Goal: Transaction & Acquisition: Register for event/course

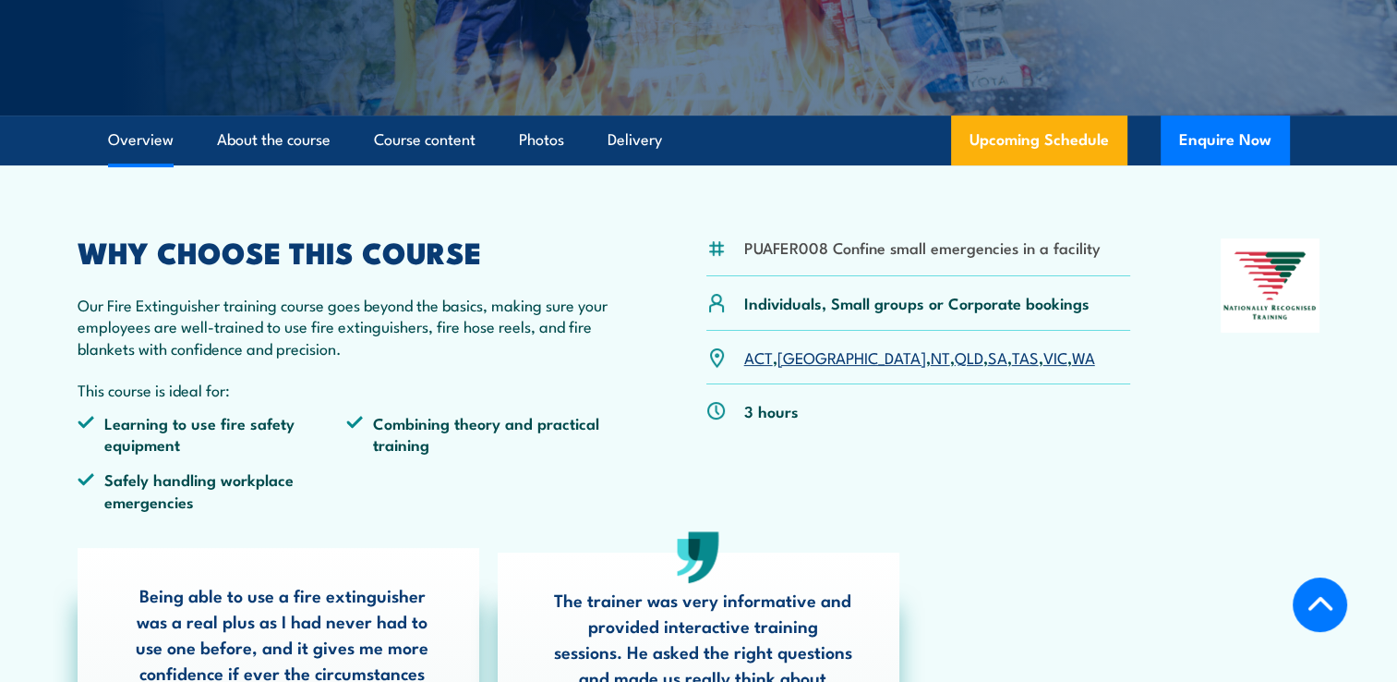
scroll to position [426, 0]
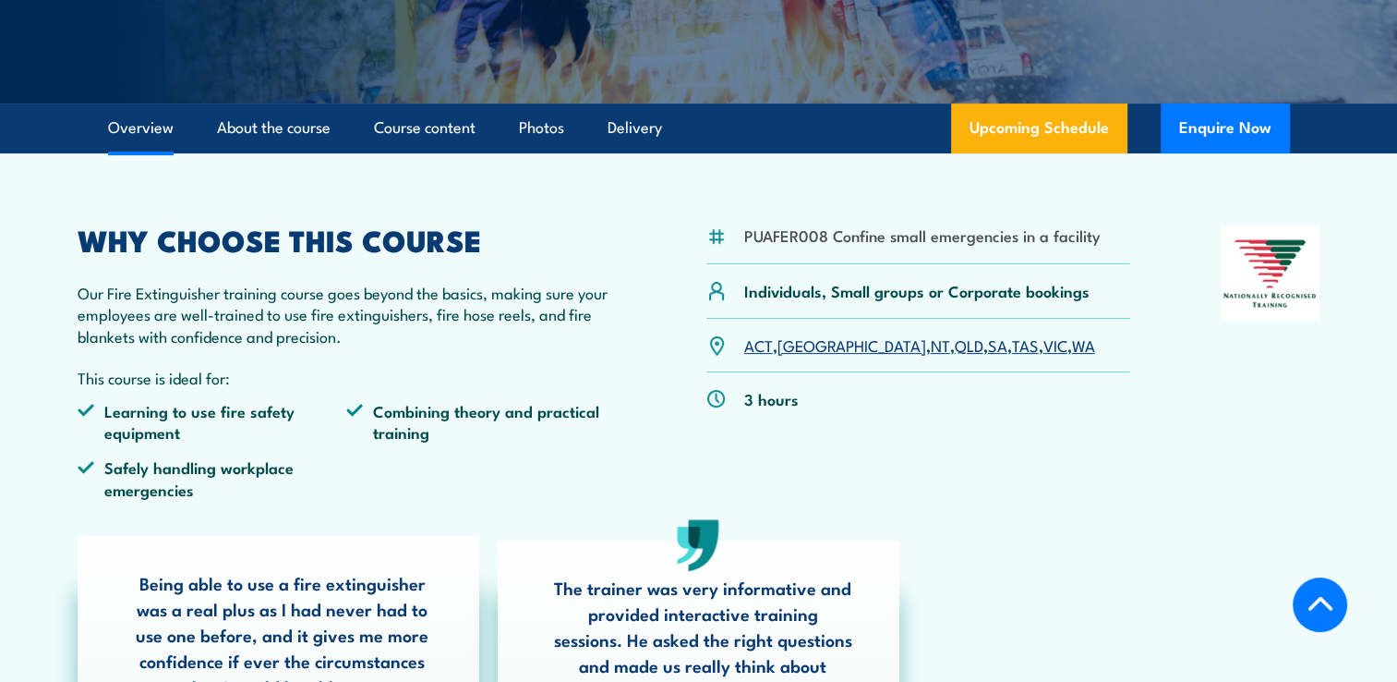
click at [1043, 346] on link "VIC" at bounding box center [1055, 344] width 24 height 22
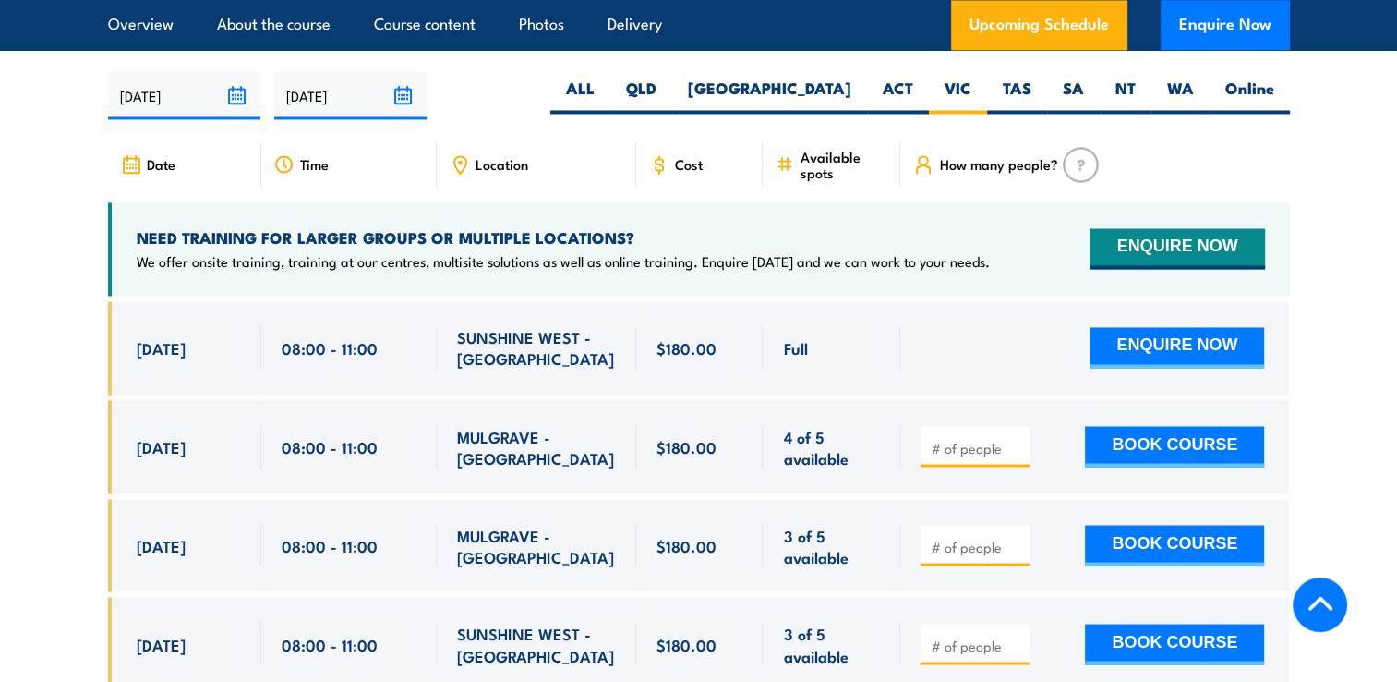
scroll to position [3118, 0]
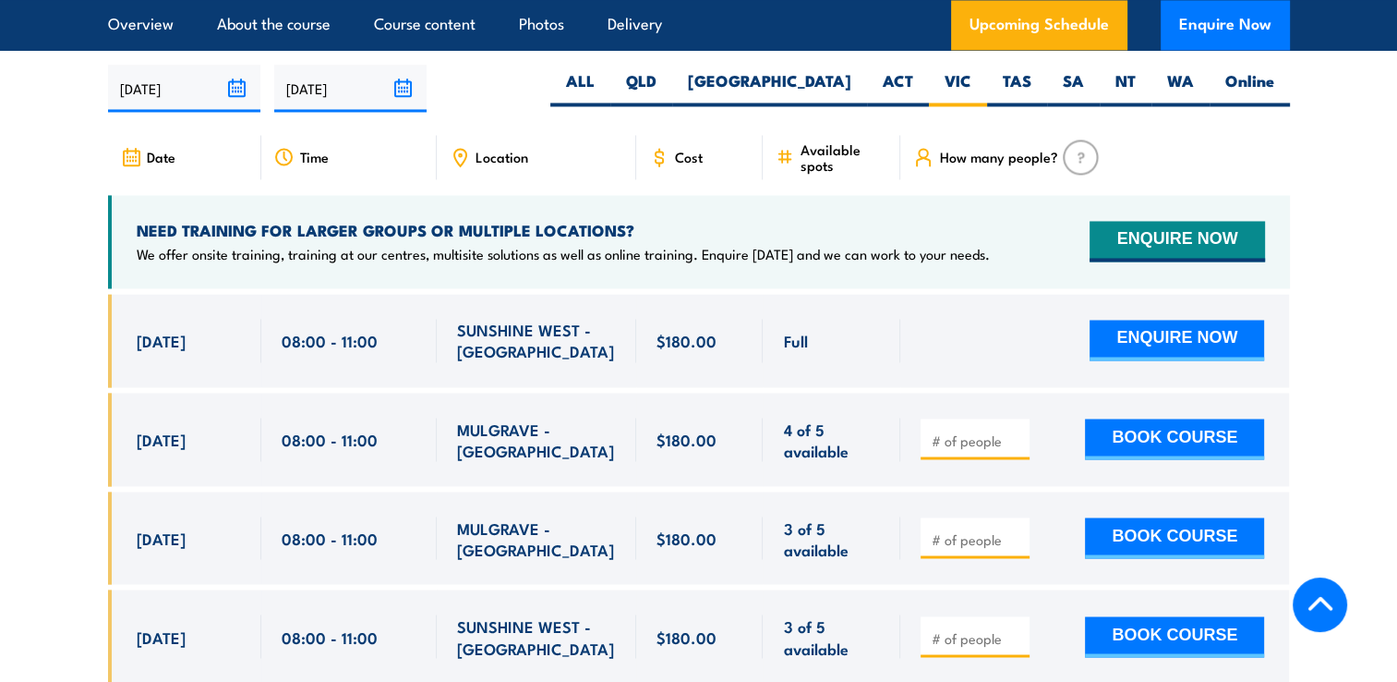
click at [985, 430] on input "number" at bounding box center [977, 439] width 92 height 18
type input "1"
click at [1015, 430] on input "1" at bounding box center [977, 439] width 92 height 18
click at [1157, 418] on button "BOOK COURSE" at bounding box center [1174, 438] width 179 height 41
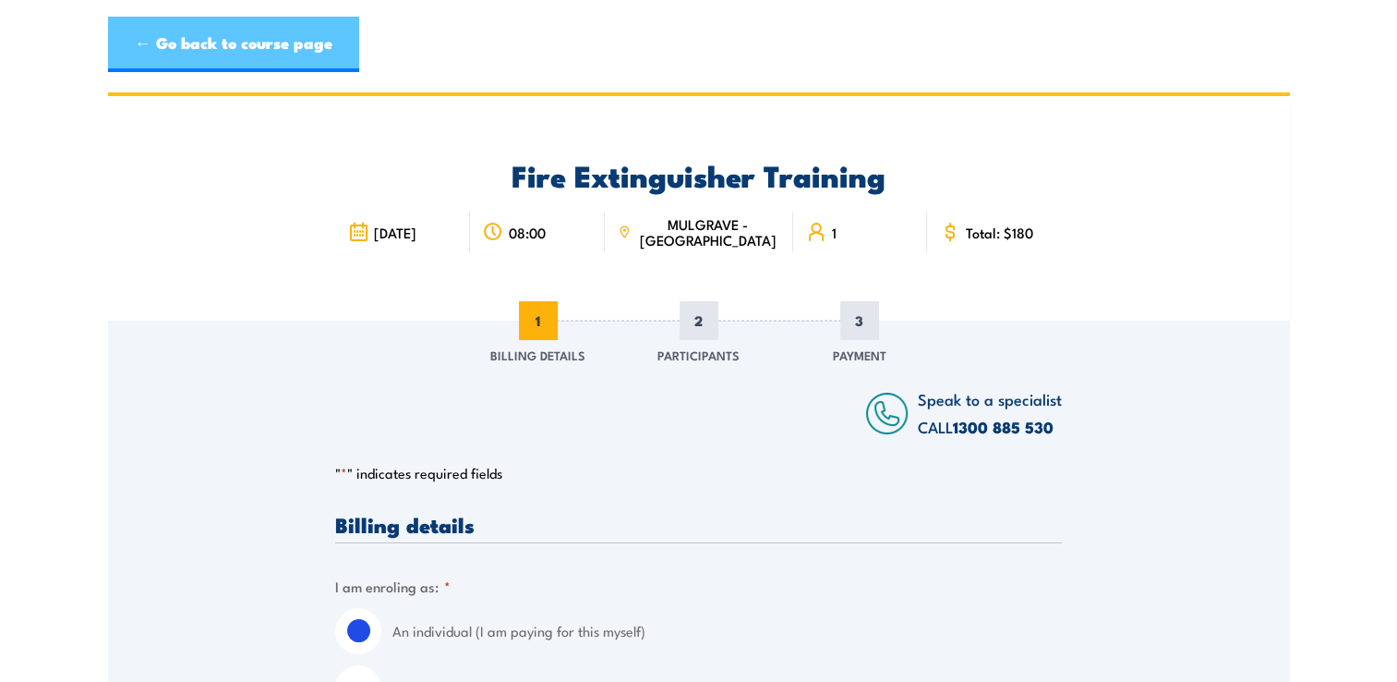
click at [140, 36] on link "← Go back to course page" at bounding box center [233, 44] width 251 height 55
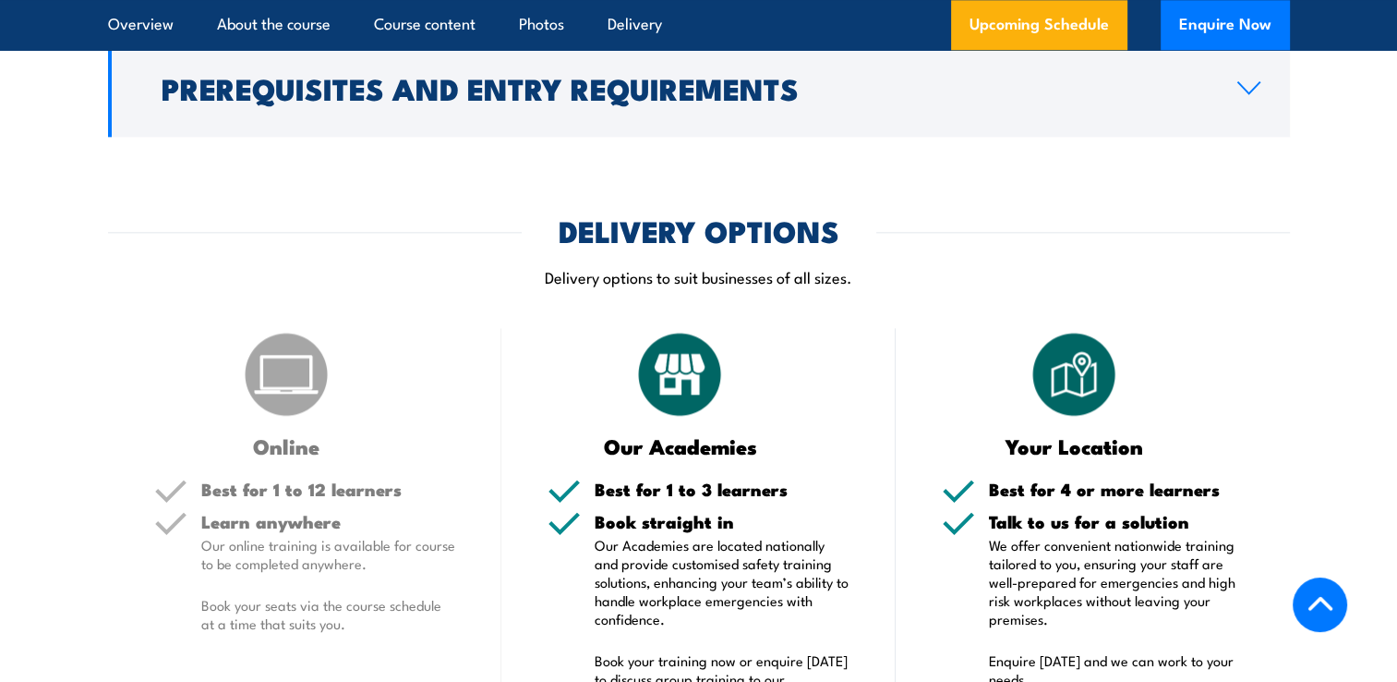
scroll to position [2147, 0]
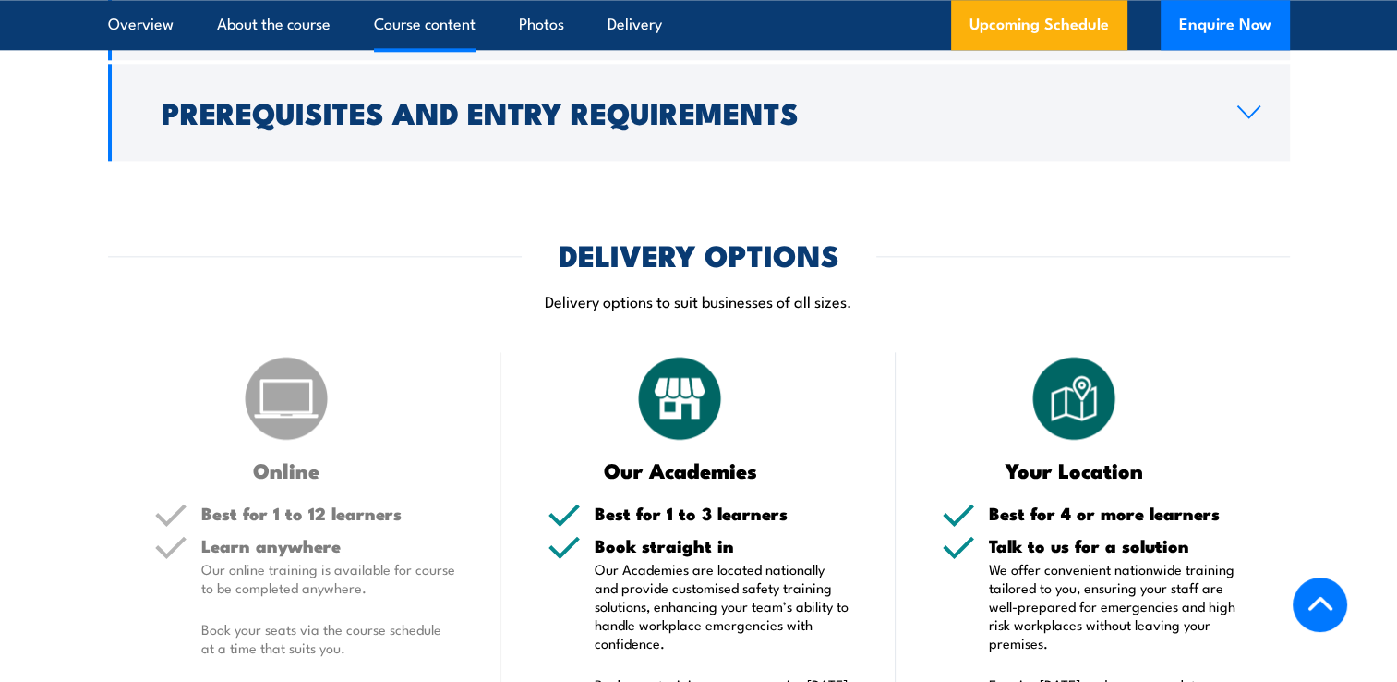
click at [429, 26] on link "Course content" at bounding box center [425, 24] width 102 height 49
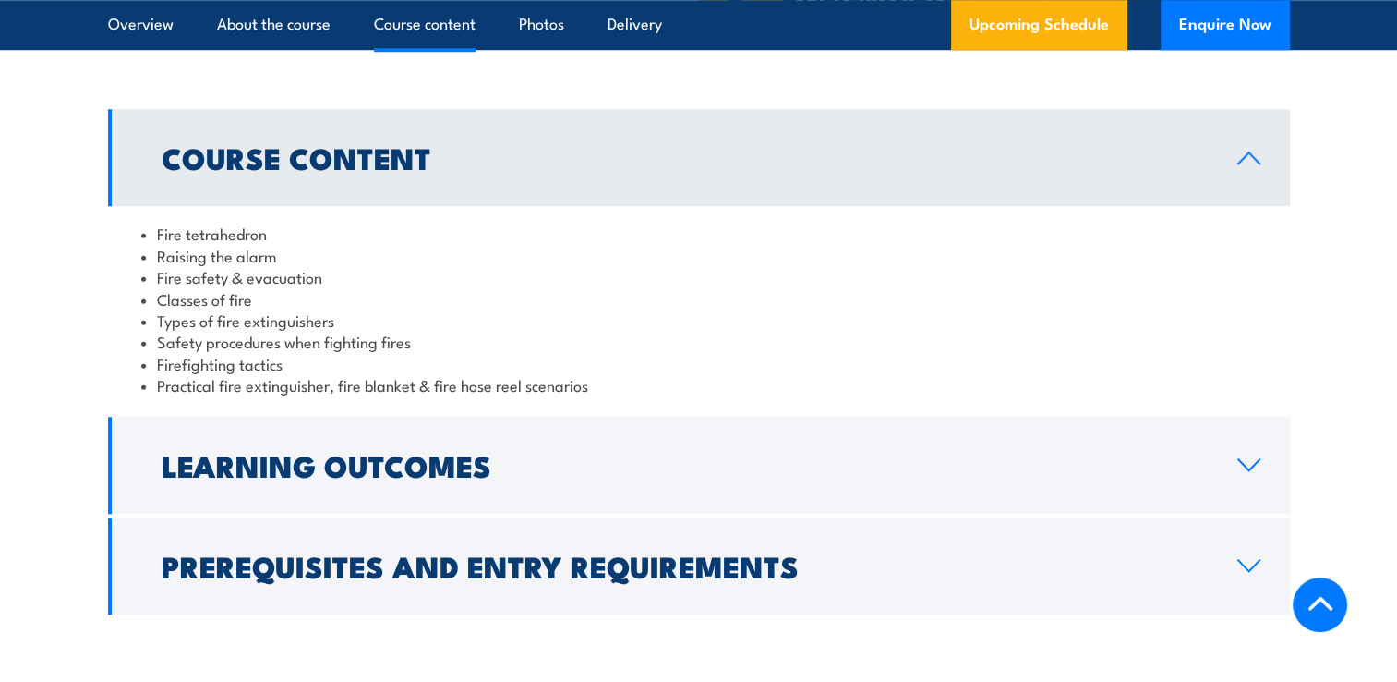
scroll to position [1688, 0]
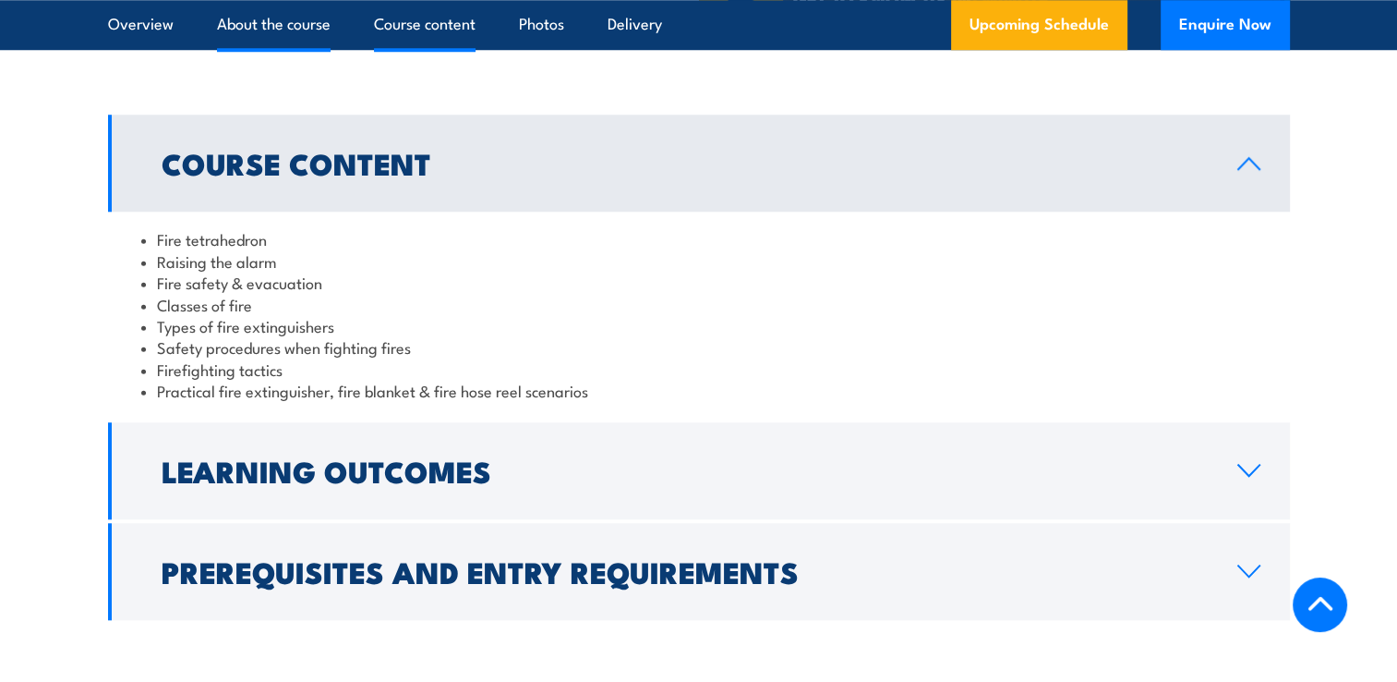
click at [308, 24] on link "About the course" at bounding box center [274, 24] width 114 height 49
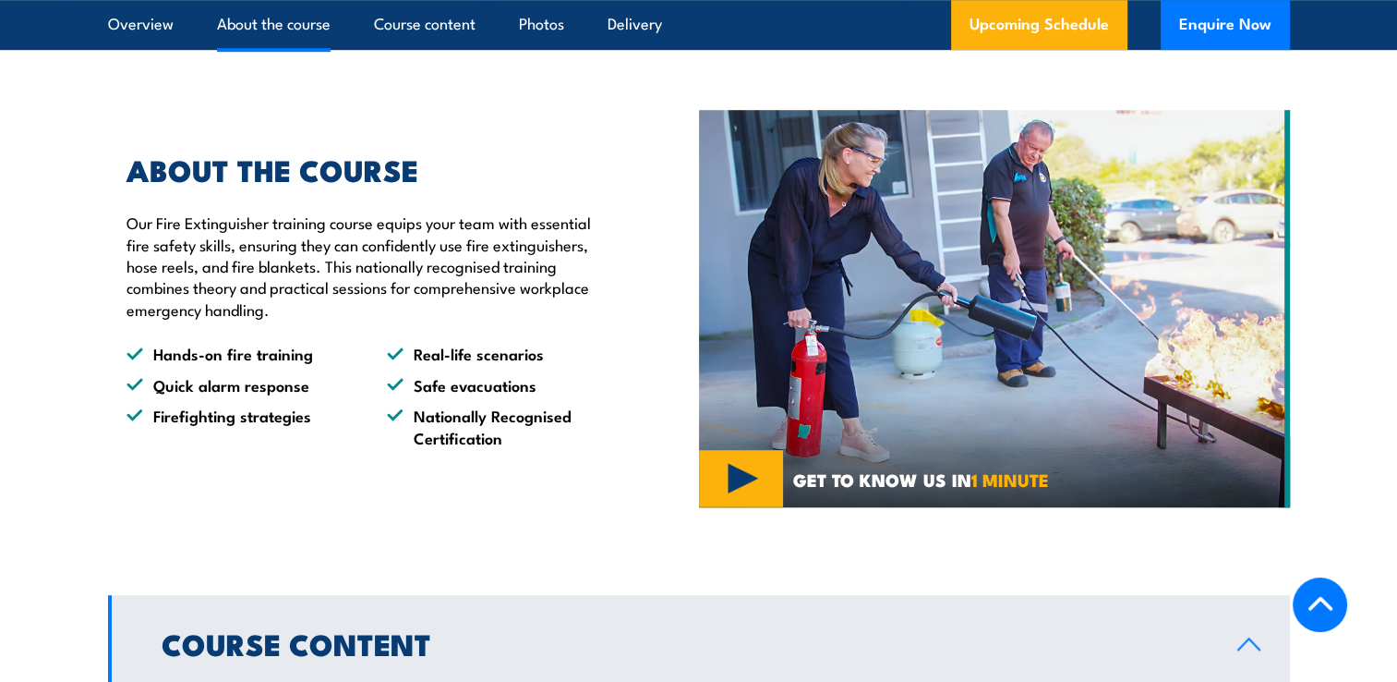
scroll to position [1203, 0]
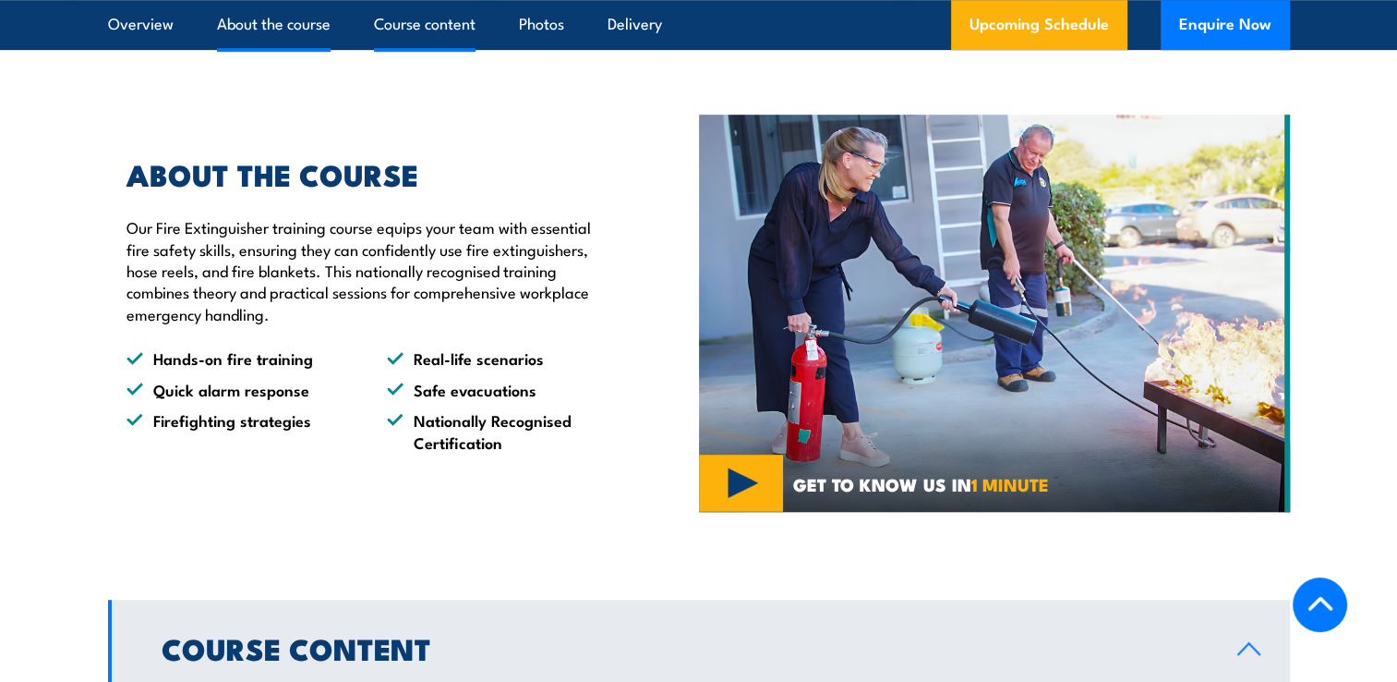
click at [412, 14] on link "Course content" at bounding box center [425, 24] width 102 height 49
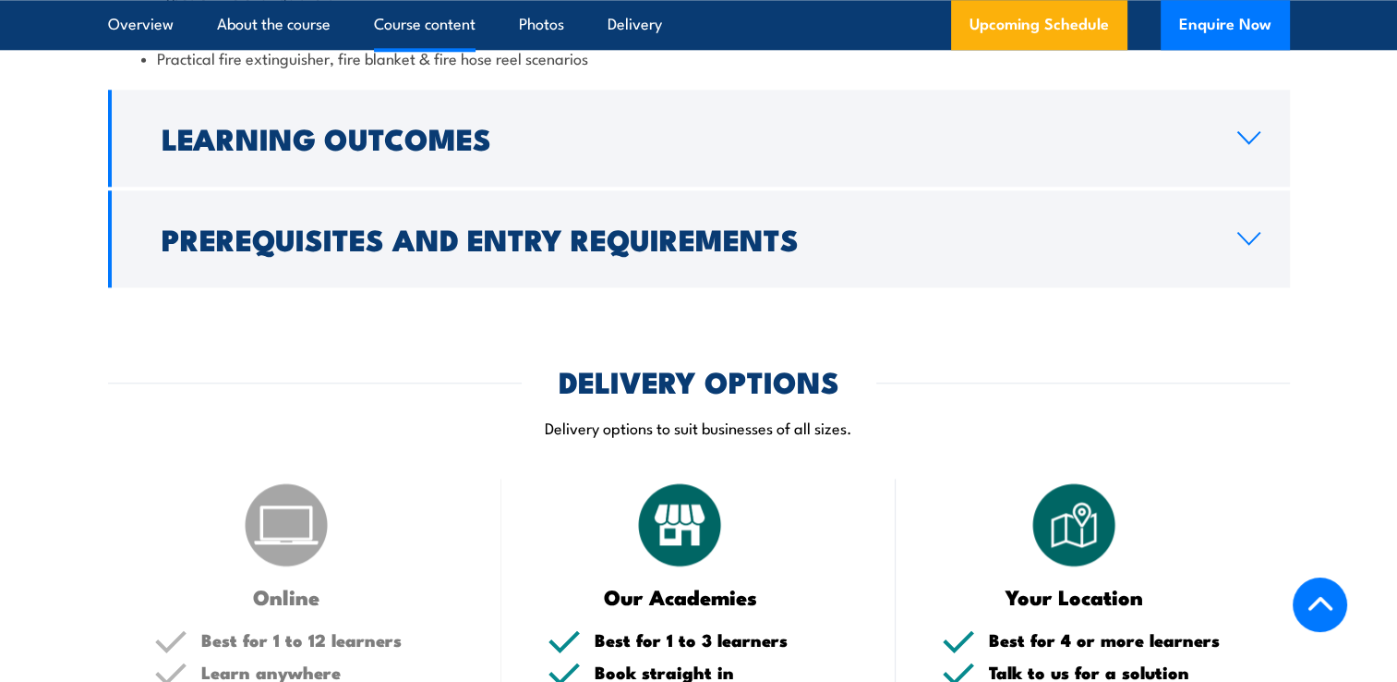
scroll to position [2032, 0]
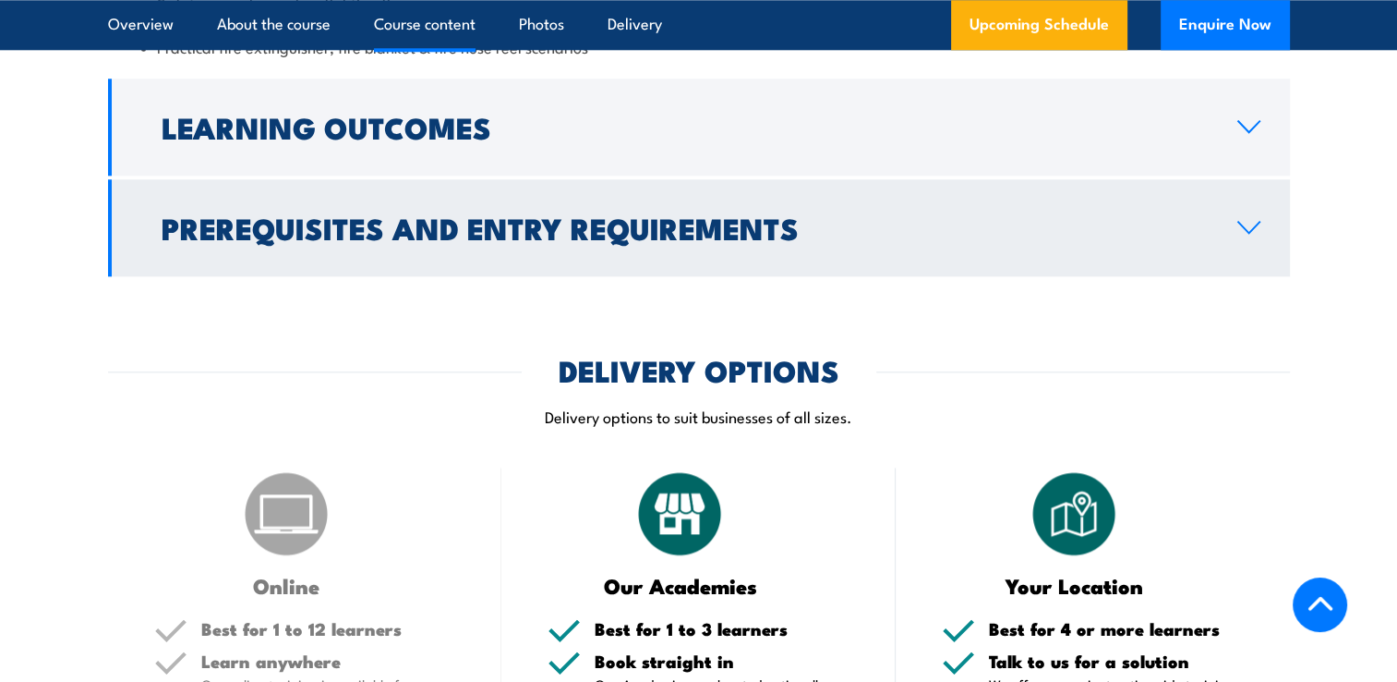
click at [1249, 238] on link "Prerequisites and Entry Requirements" at bounding box center [699, 227] width 1182 height 97
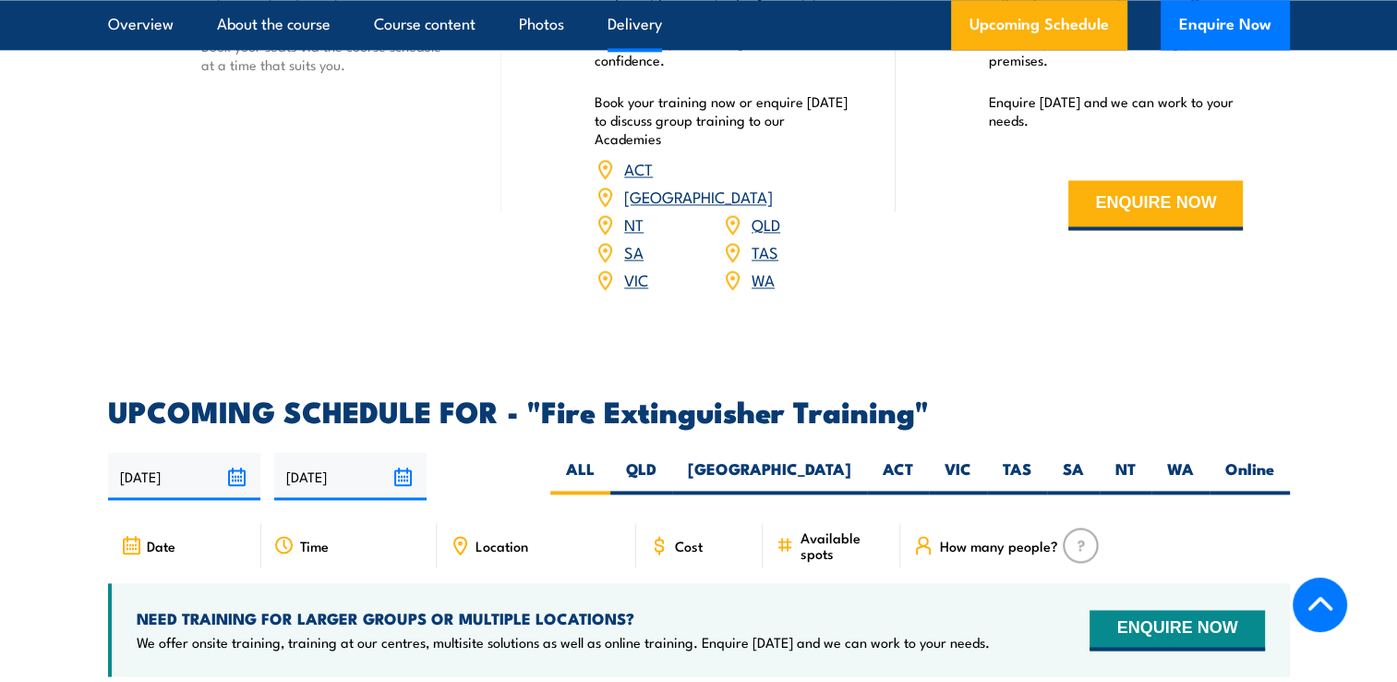
scroll to position [2734, 0]
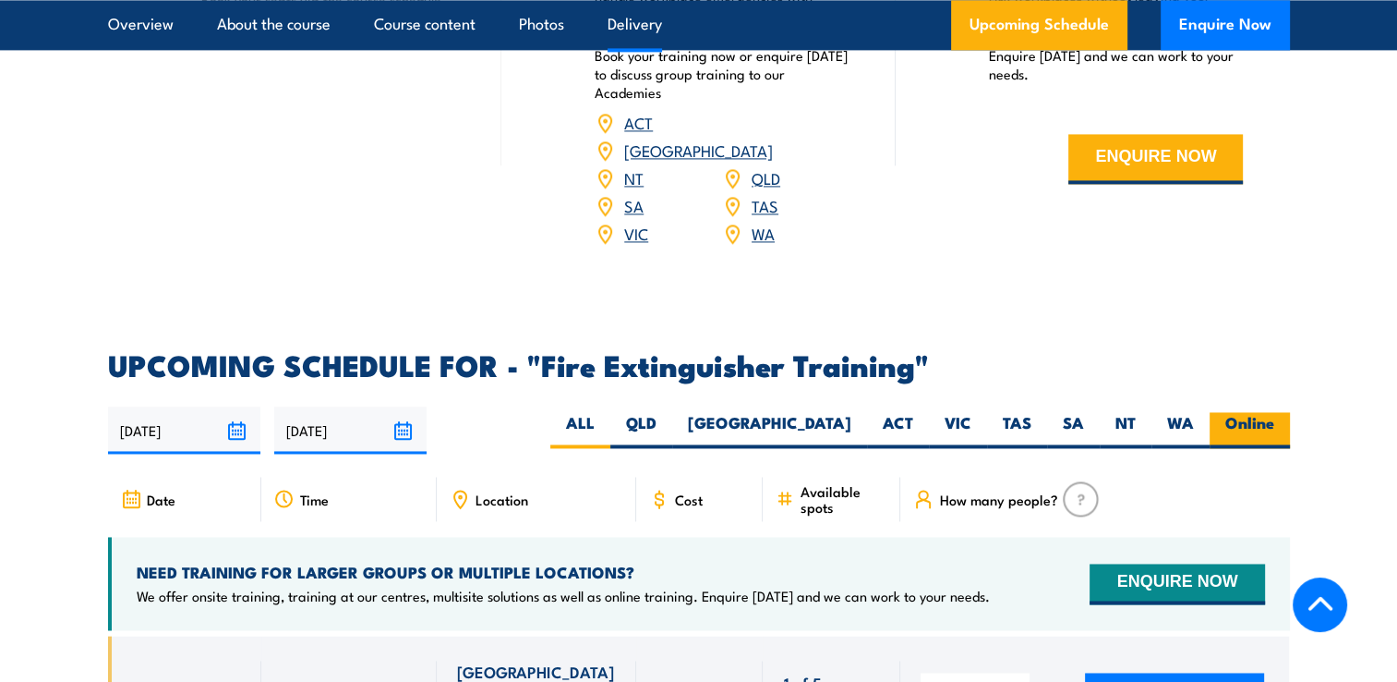
click at [1252, 412] on label "Online" at bounding box center [1250, 430] width 80 height 36
click at [1274, 412] on input "Online" at bounding box center [1280, 418] width 12 height 12
radio input "true"
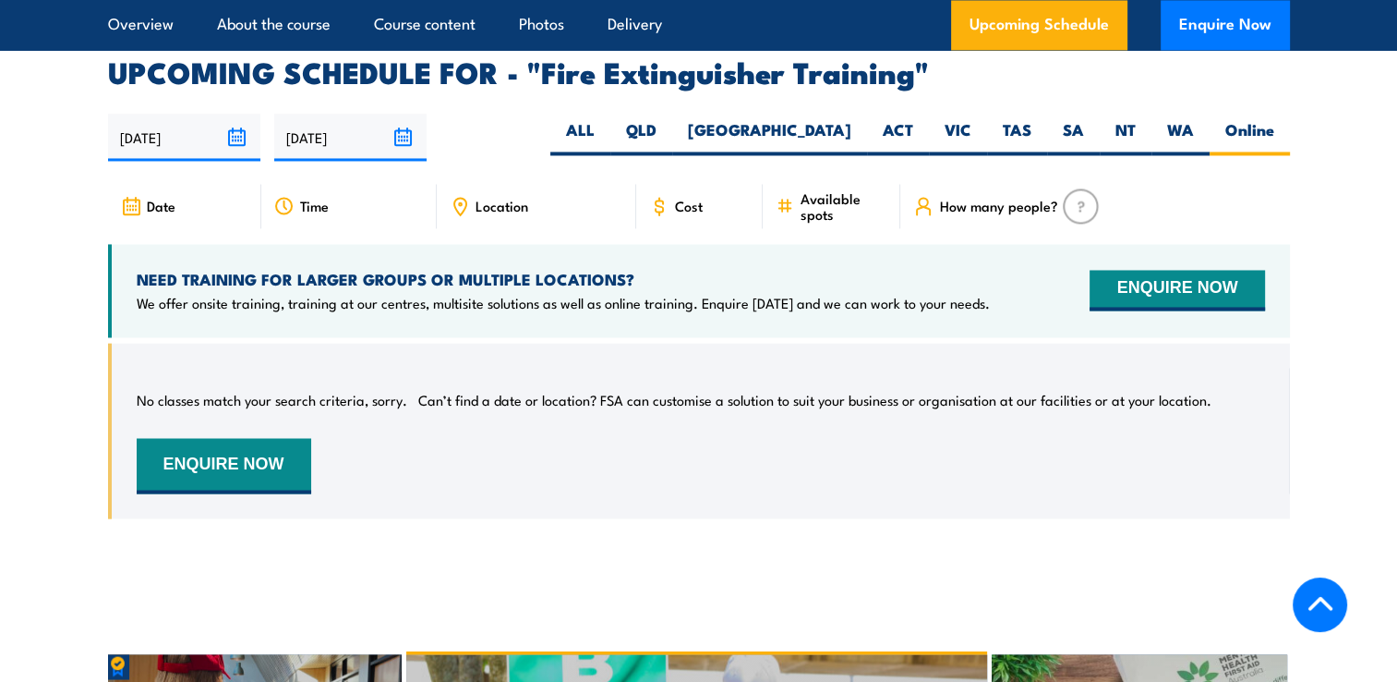
scroll to position [3099, 0]
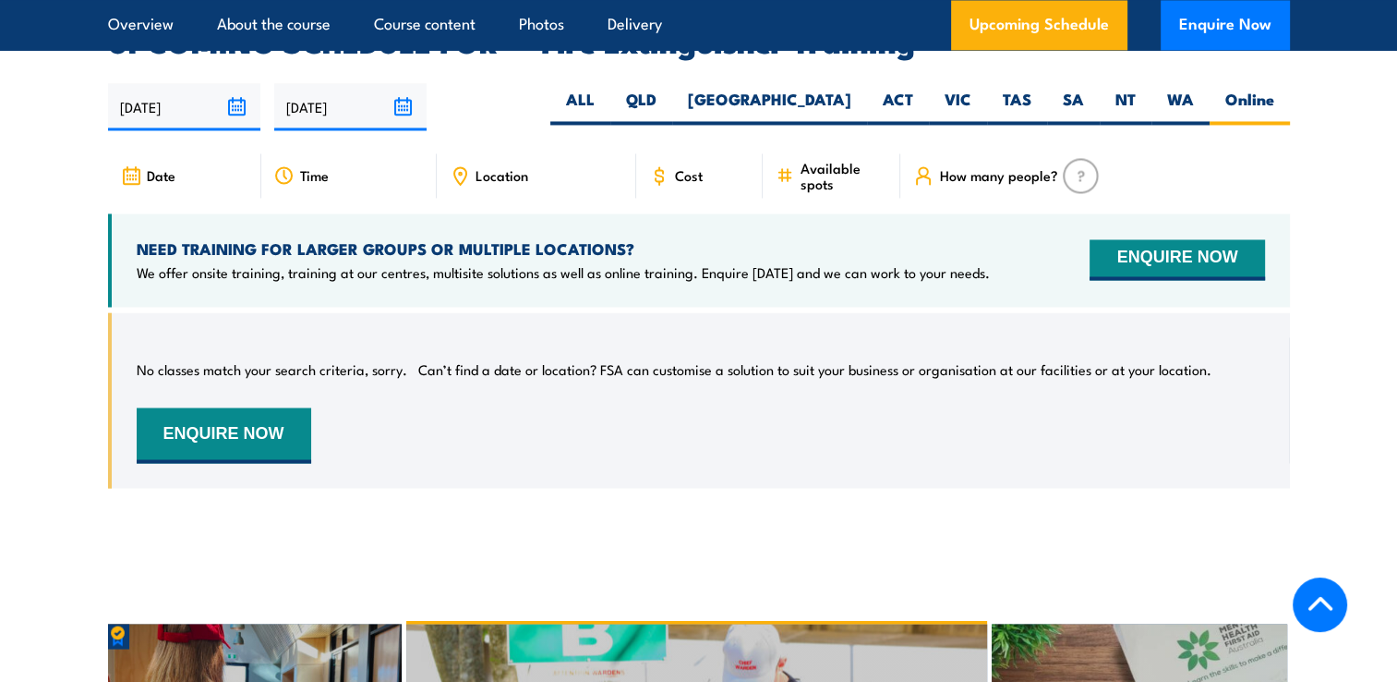
drag, startPoint x: 1395, startPoint y: 408, endPoint x: 1391, endPoint y: 382, distance: 26.3
click at [1391, 382] on section "UPCOMING SCHEDULE FOR - "Fire Extinguisher Training" 19/08/2025 15/02/2026" at bounding box center [698, 272] width 1397 height 488
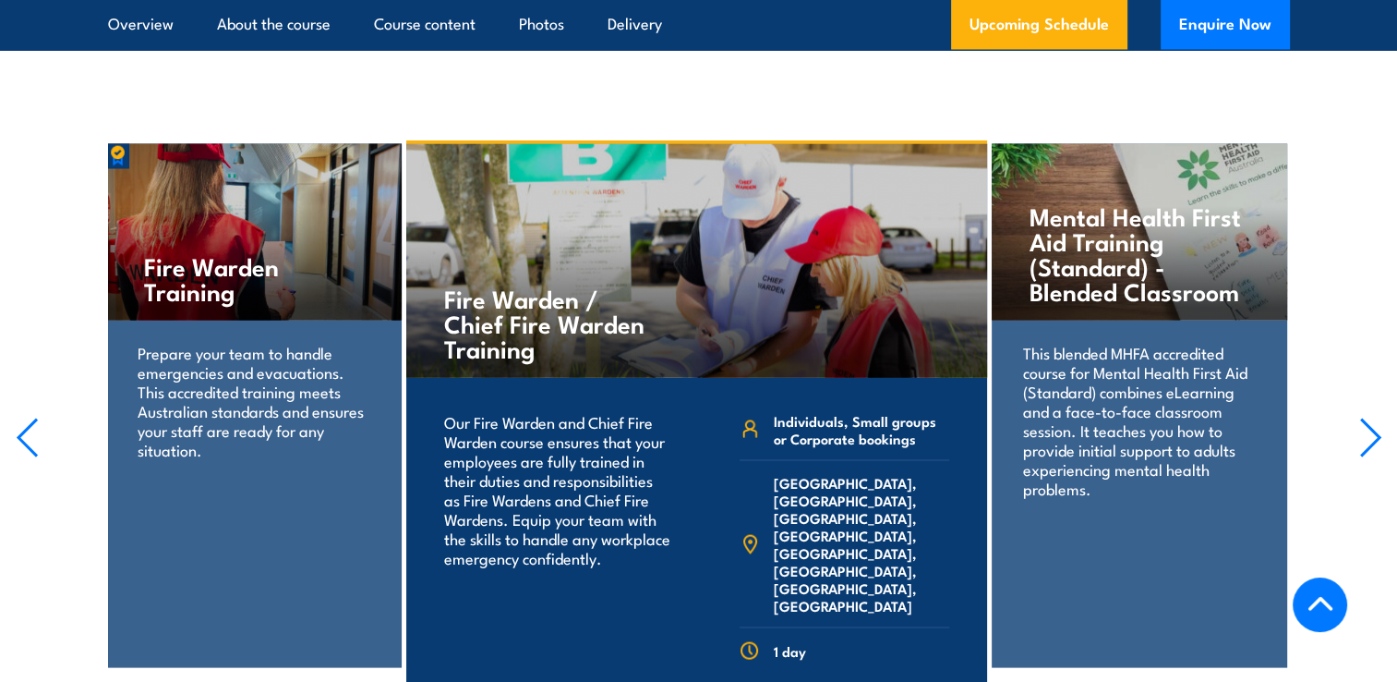
scroll to position [3682, 0]
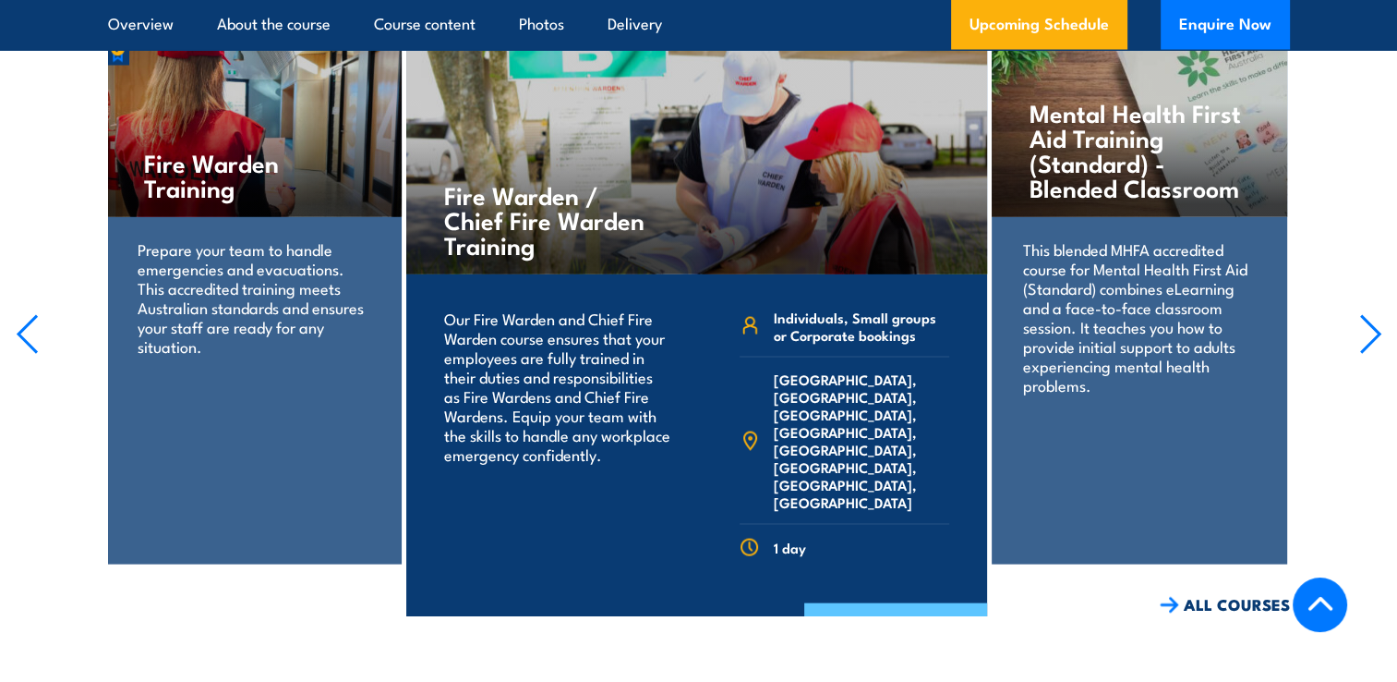
click at [891, 603] on link "COURSE DETAILS" at bounding box center [895, 627] width 183 height 48
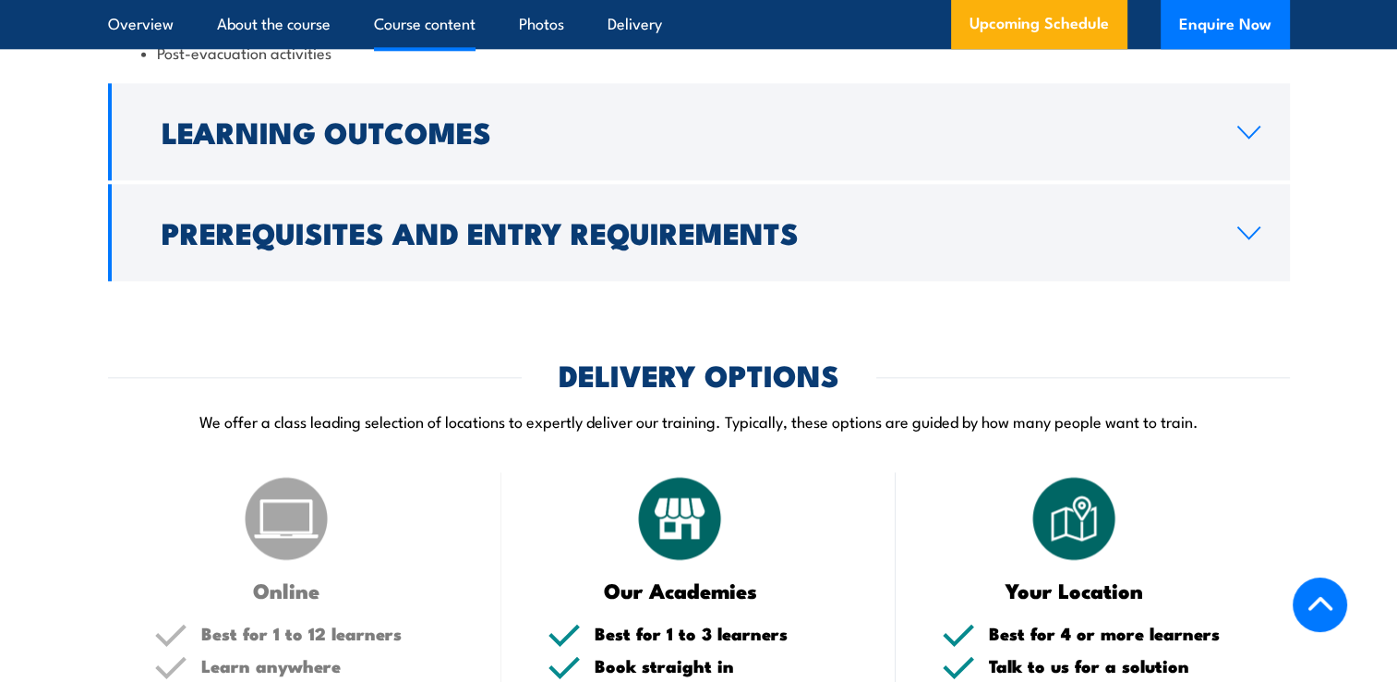
scroll to position [2165, 0]
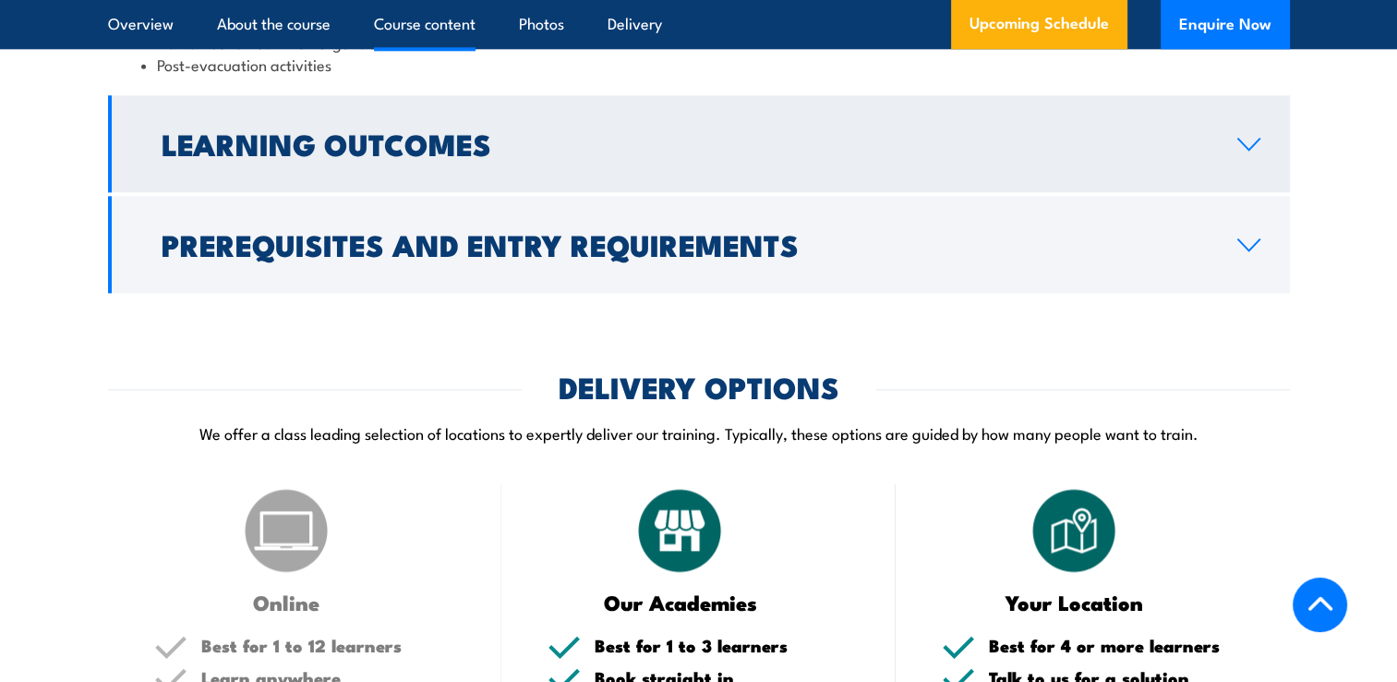
click at [1245, 151] on icon at bounding box center [1249, 144] width 25 height 15
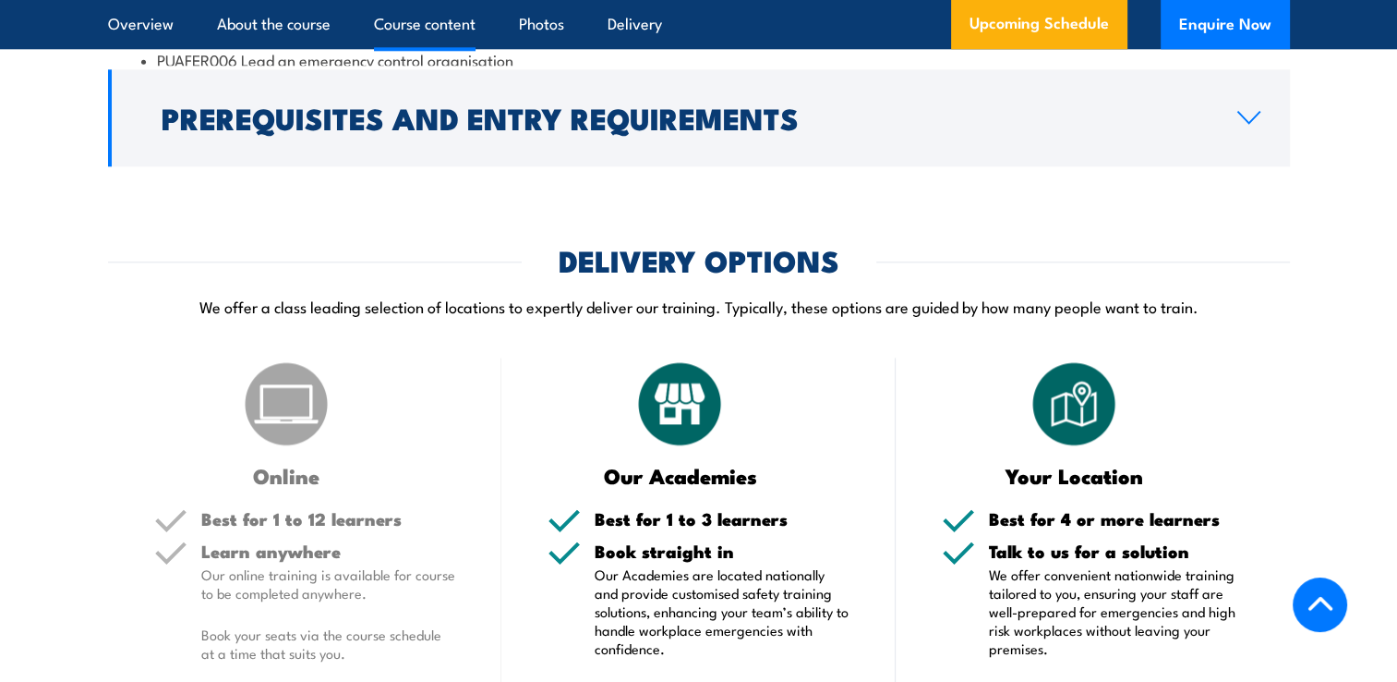
scroll to position [1989, 0]
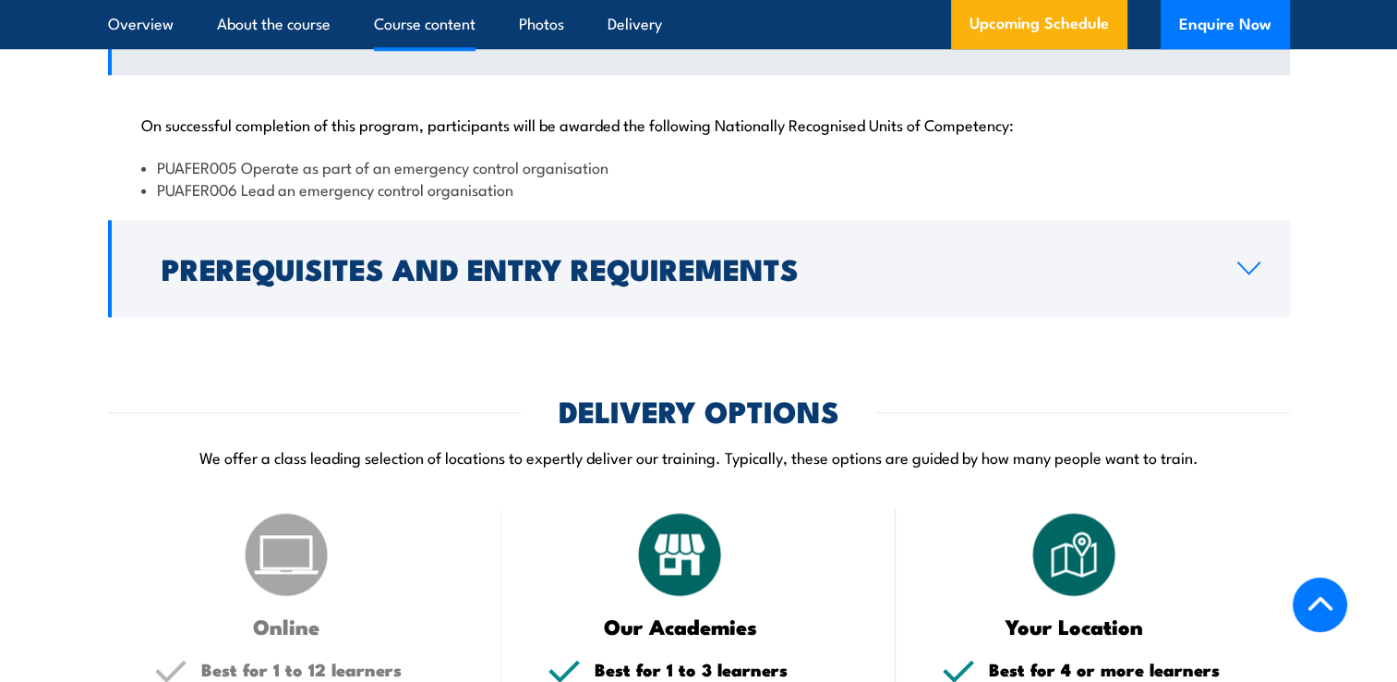
click at [1245, 160] on div "On successful completion of this program, participants will be awarded the foll…" at bounding box center [699, 145] width 1182 height 141
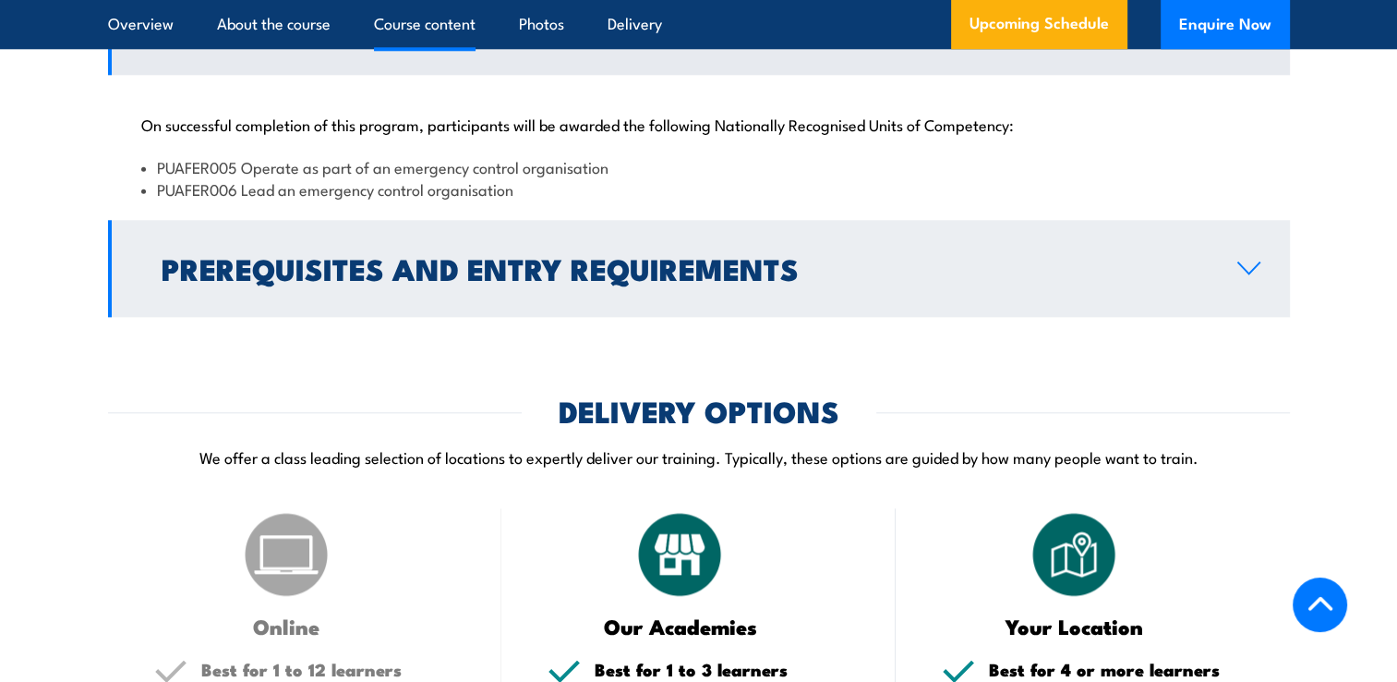
click at [1242, 301] on link "Prerequisites and Entry Requirements" at bounding box center [699, 268] width 1182 height 97
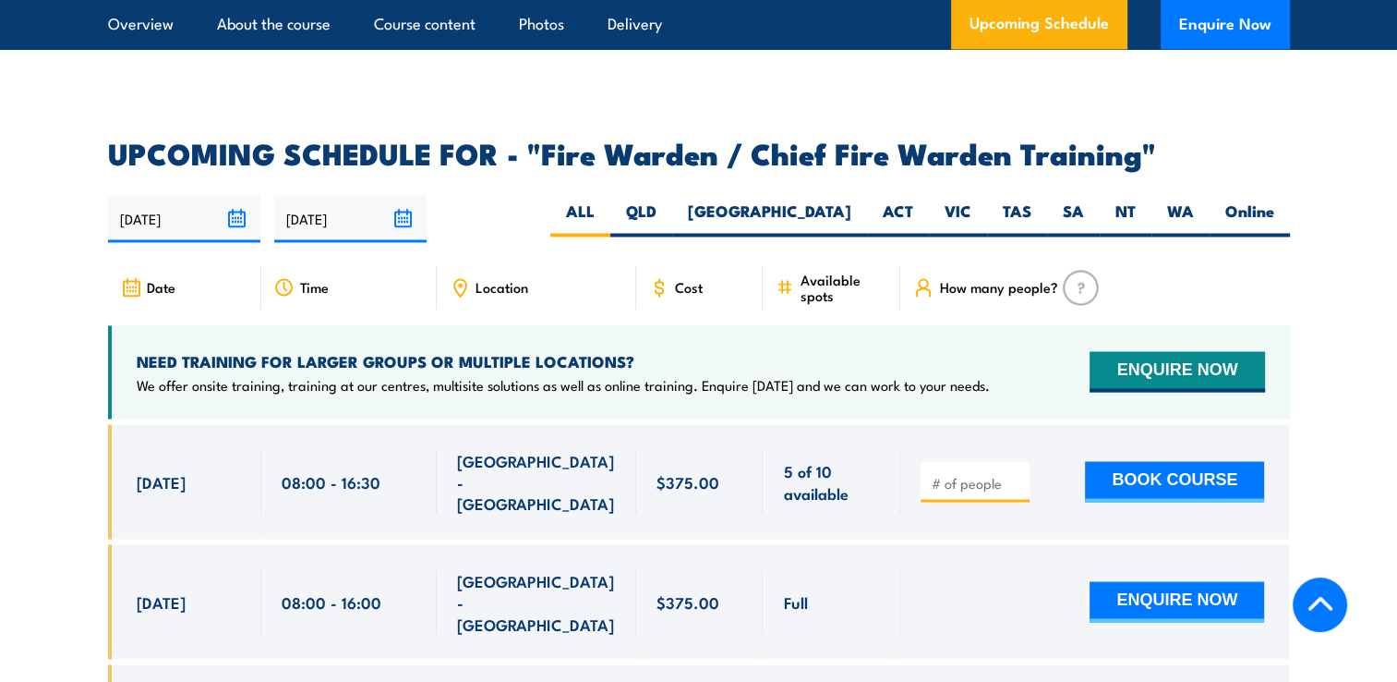
scroll to position [3142, 0]
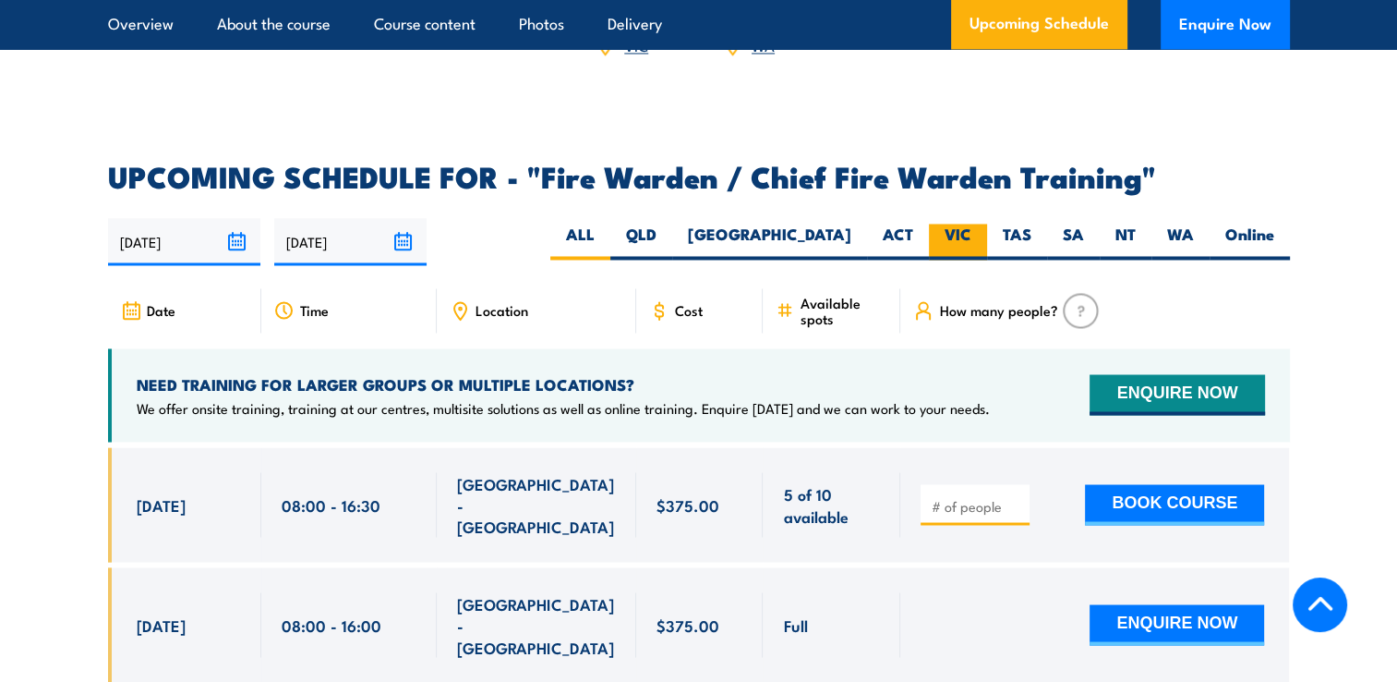
click at [960, 236] on label "VIC" at bounding box center [958, 241] width 58 height 36
click at [971, 235] on input "VIC" at bounding box center [977, 229] width 12 height 12
radio input "true"
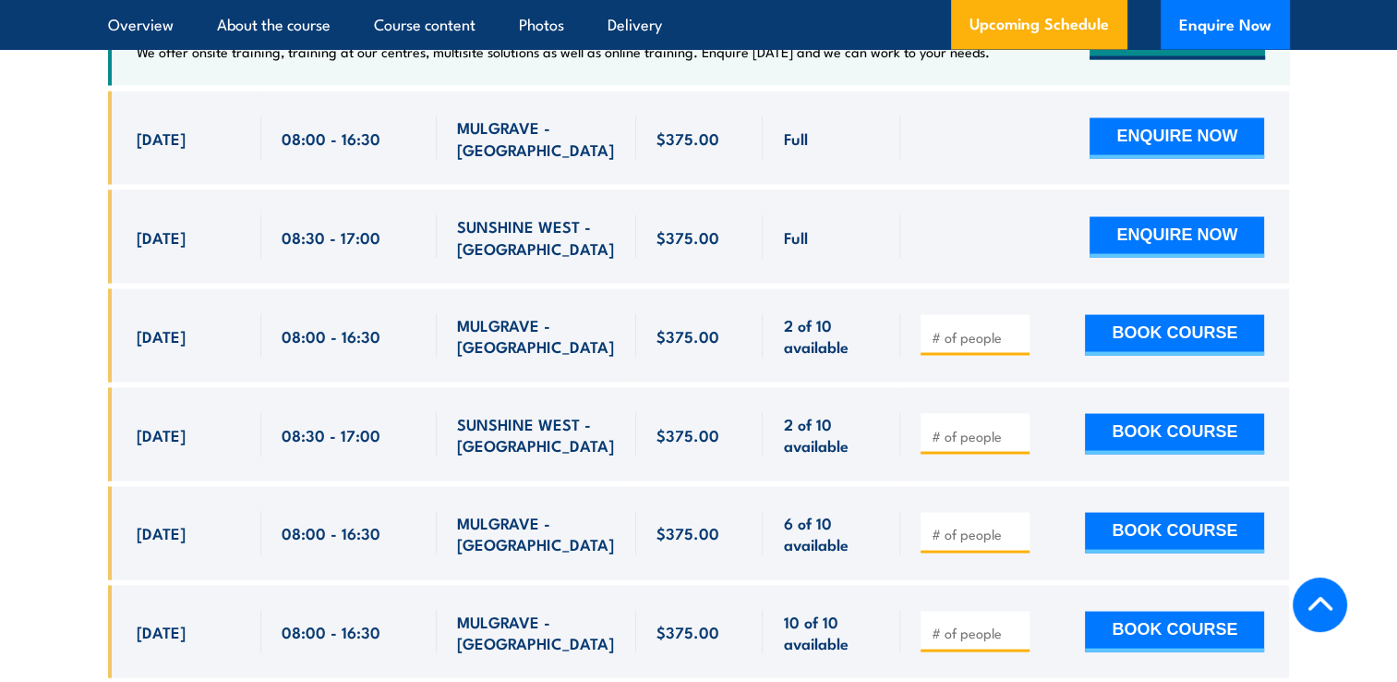
scroll to position [3478, 0]
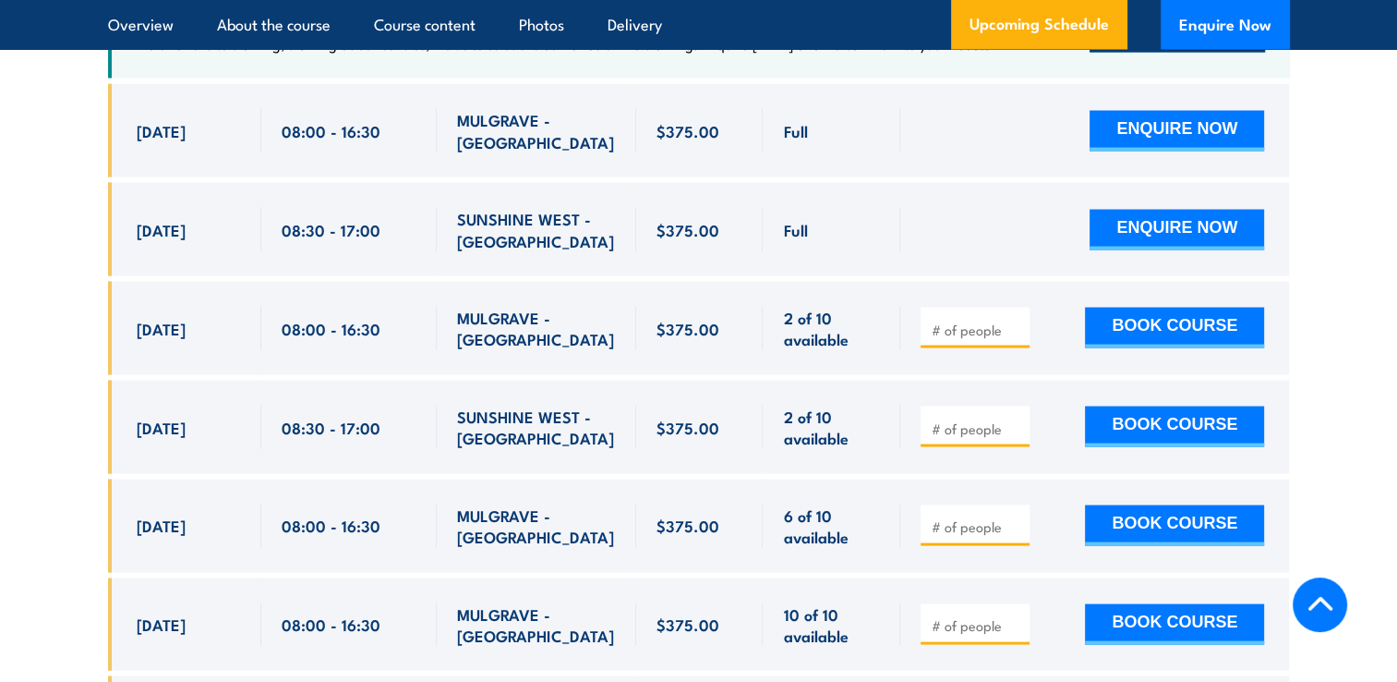
click at [985, 521] on input "number" at bounding box center [977, 525] width 92 height 18
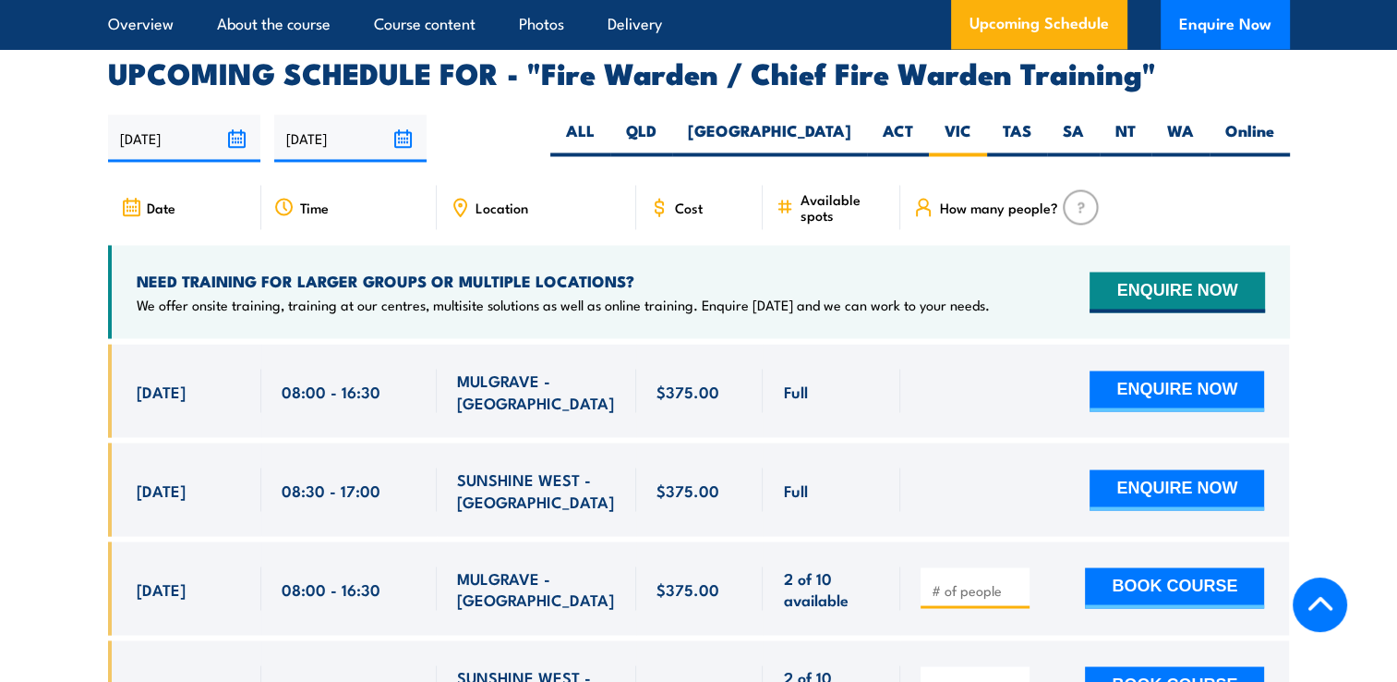
scroll to position [3203, 0]
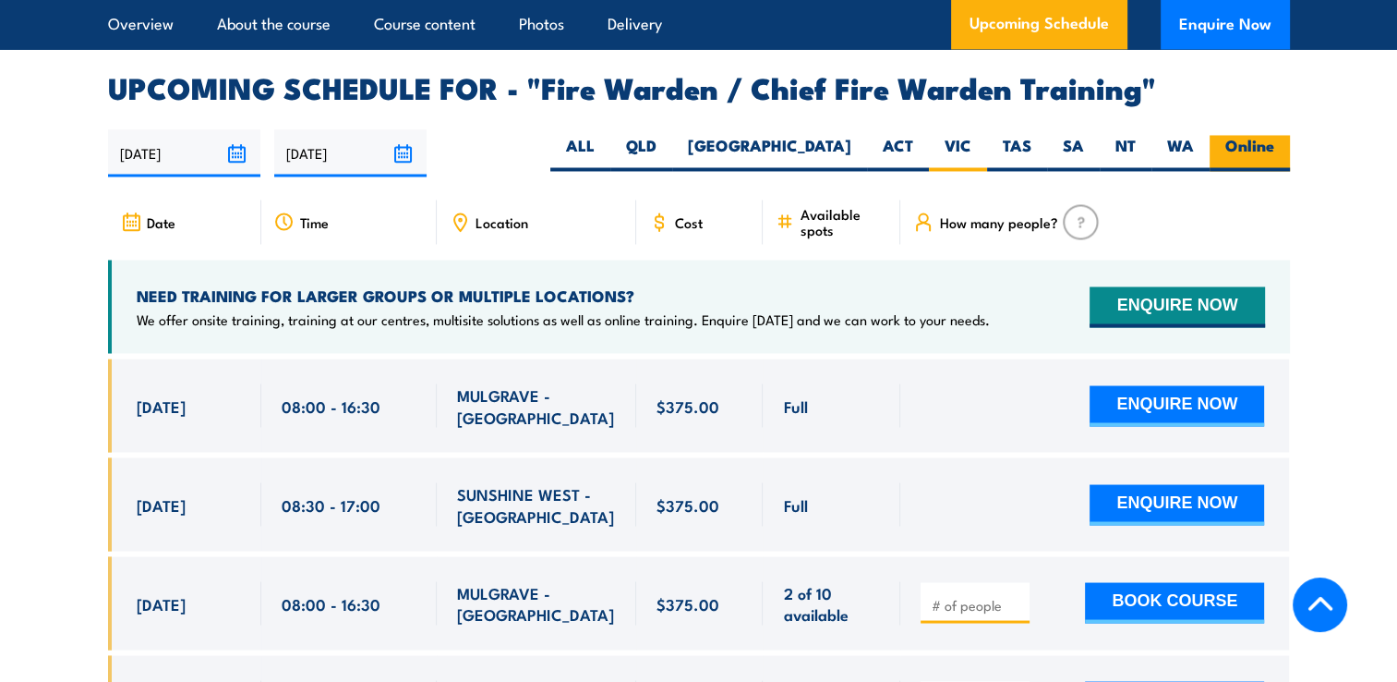
click at [1265, 139] on label "Online" at bounding box center [1250, 153] width 80 height 36
click at [1274, 139] on input "Online" at bounding box center [1280, 141] width 12 height 12
radio input "true"
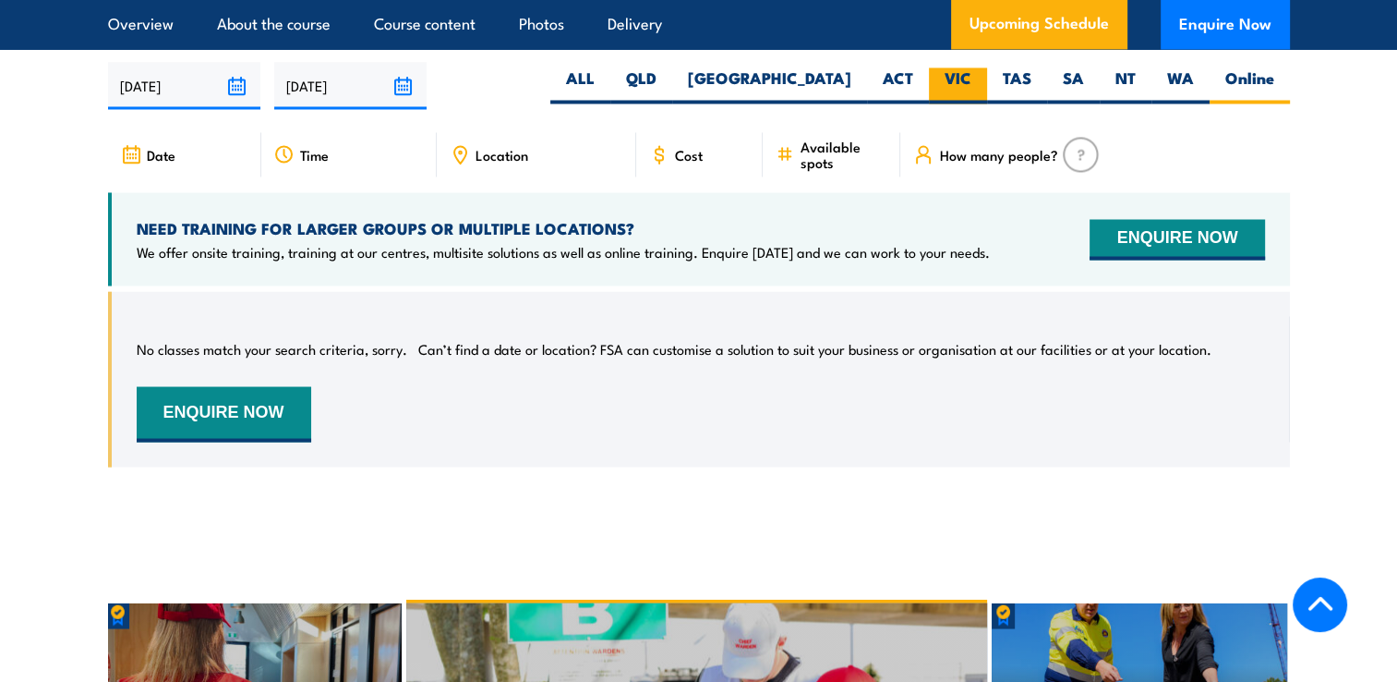
click at [965, 79] on label "VIC" at bounding box center [958, 85] width 58 height 36
click at [971, 79] on input "VIC" at bounding box center [977, 73] width 12 height 12
radio input "true"
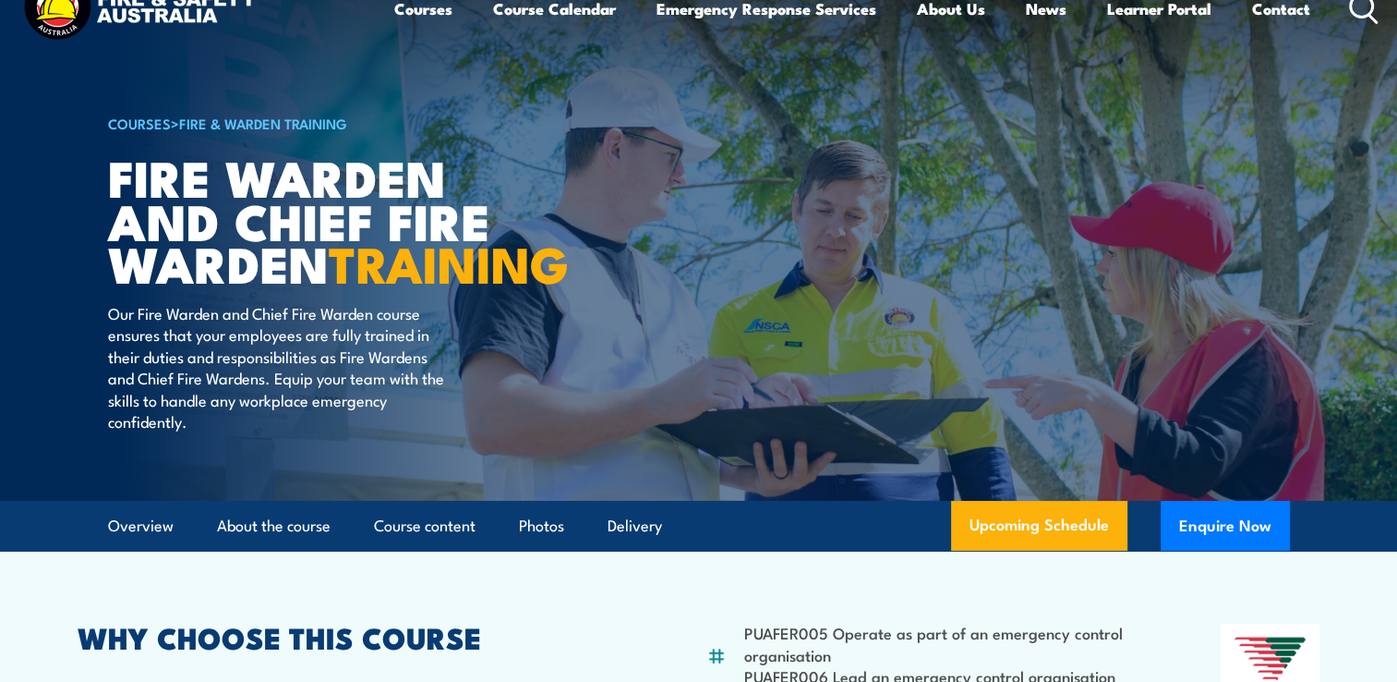
scroll to position [41, 0]
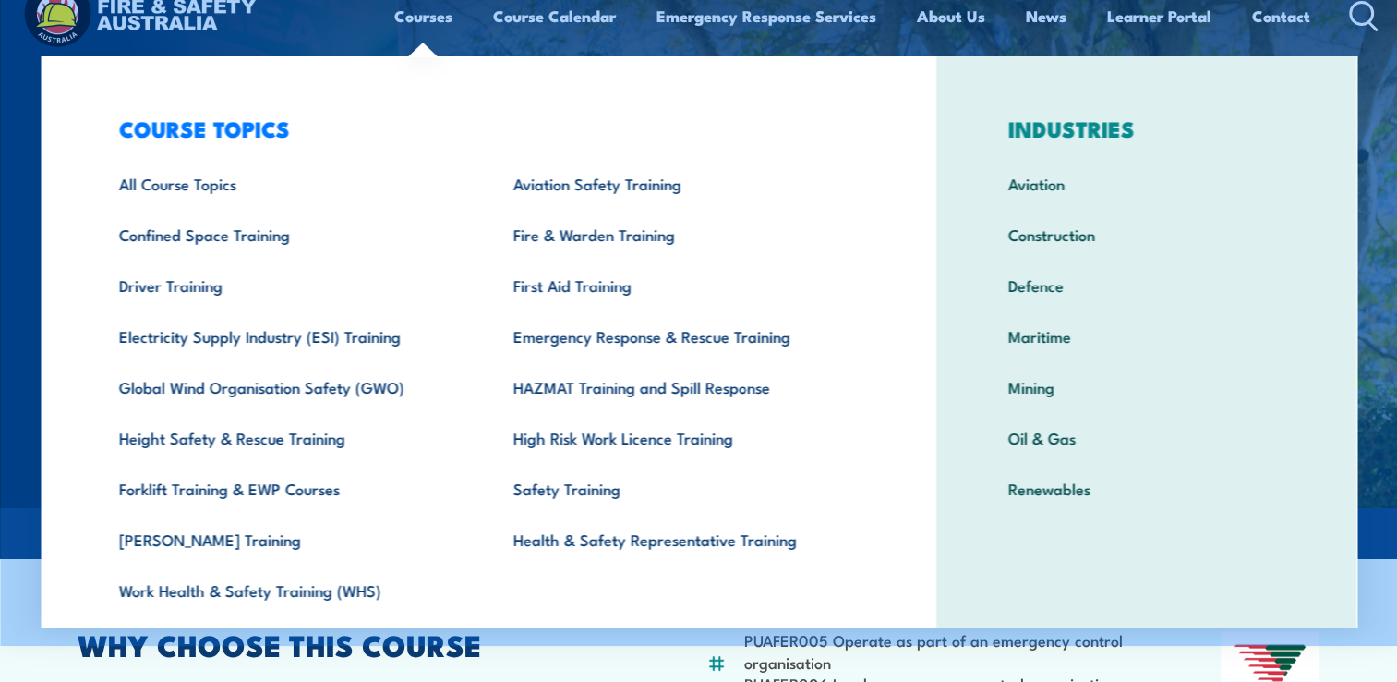
click at [428, 17] on link "Courses" at bounding box center [423, 16] width 58 height 49
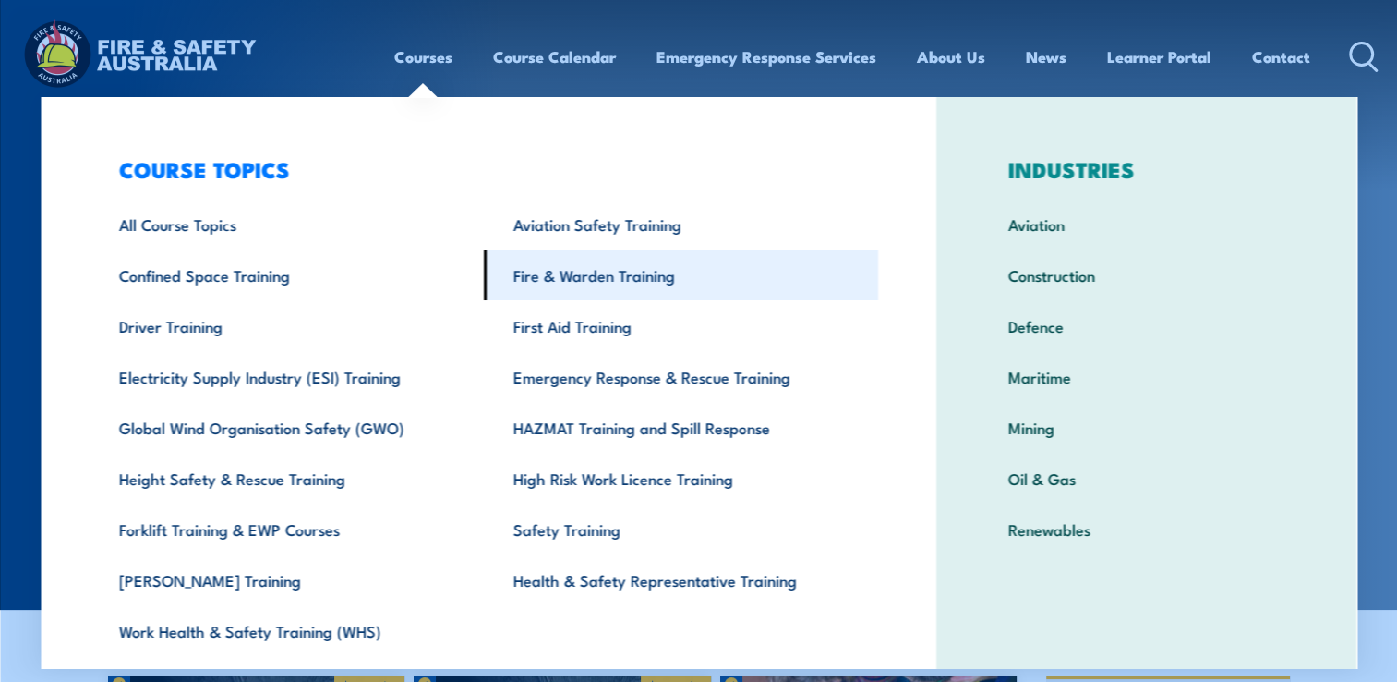
click at [561, 274] on link "Fire & Warden Training" at bounding box center [681, 274] width 394 height 51
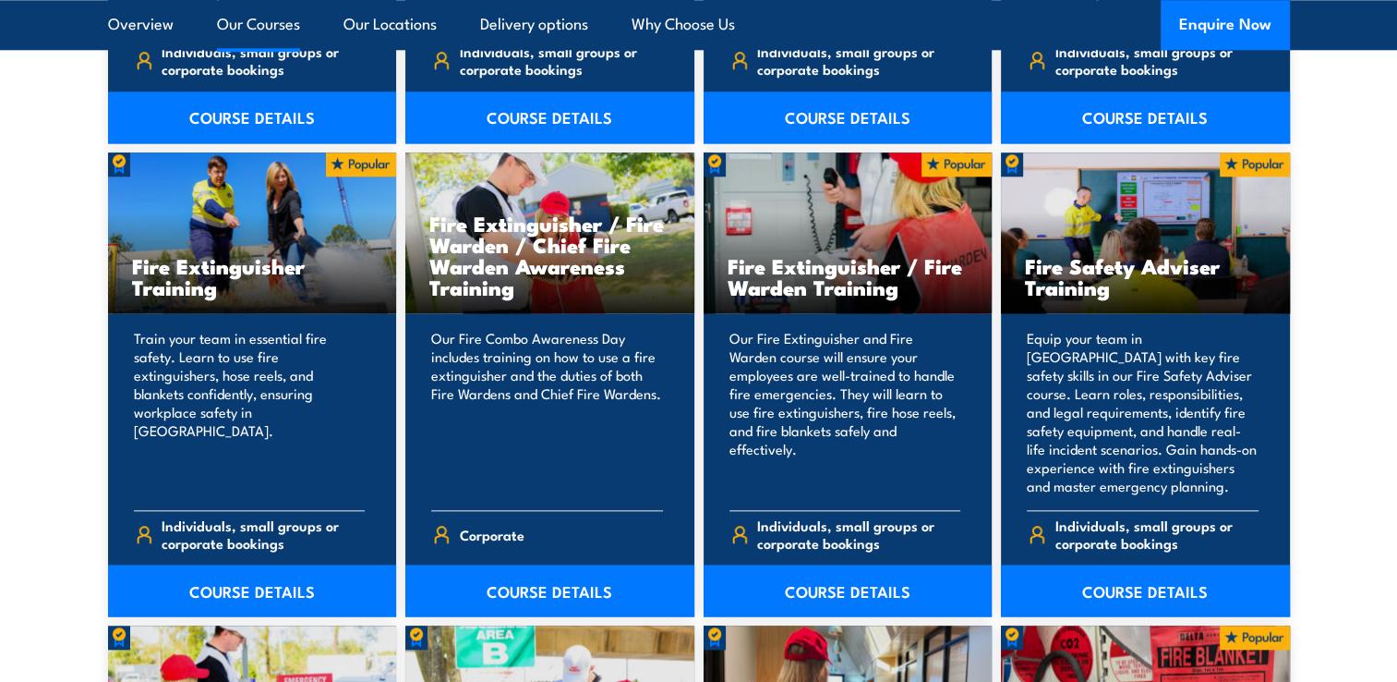
scroll to position [2045, 0]
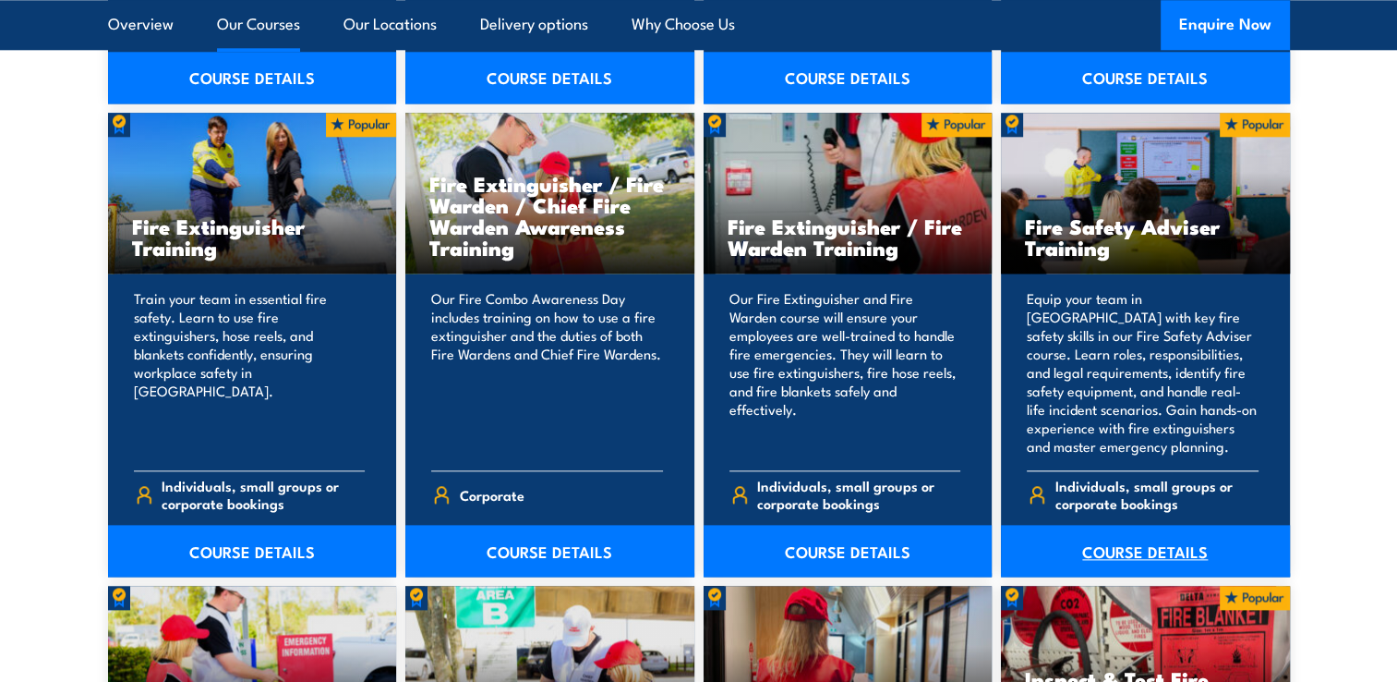
click at [1167, 550] on link "COURSE DETAILS" at bounding box center [1145, 551] width 289 height 52
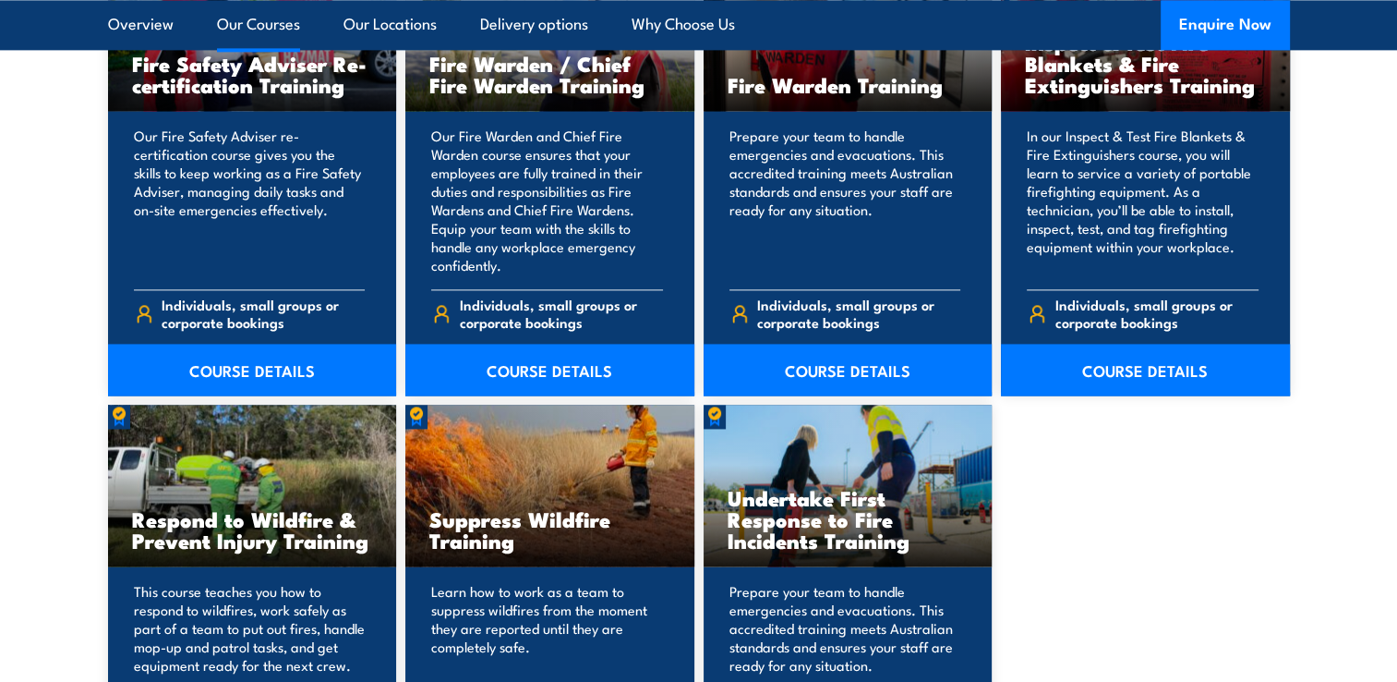
scroll to position [2535, 0]
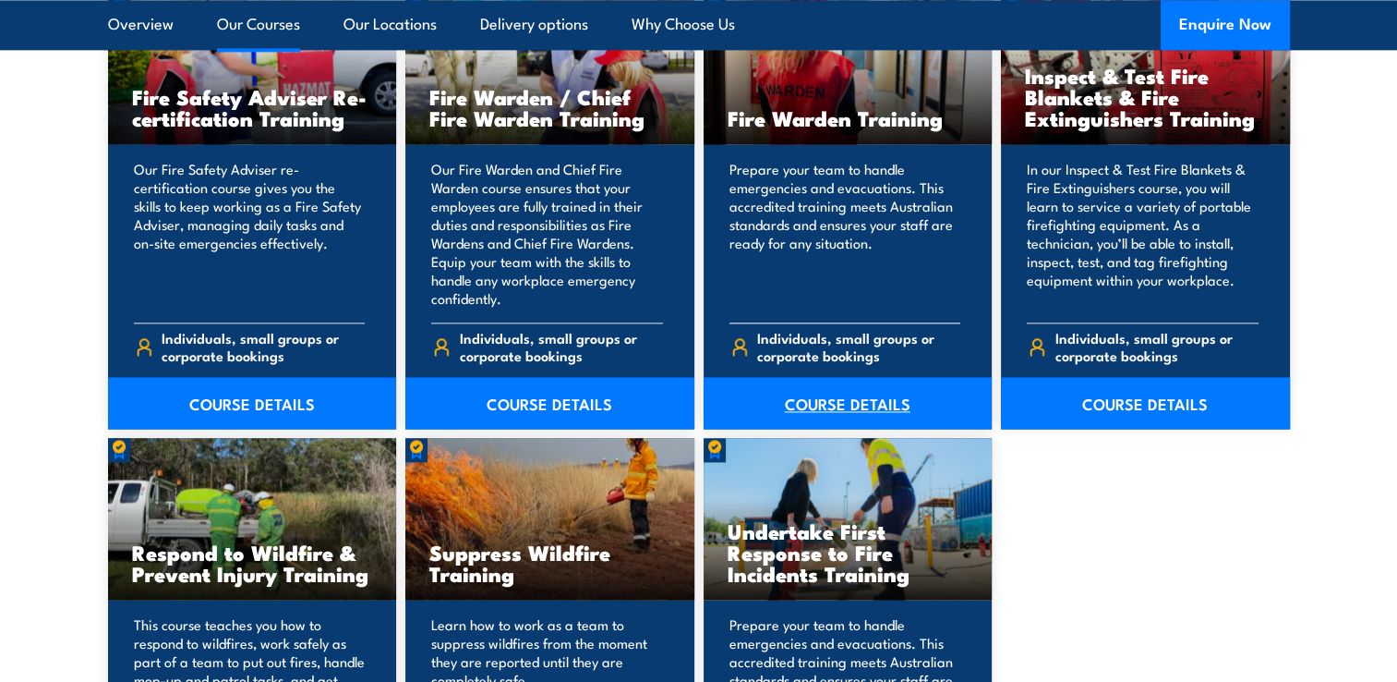
click at [838, 403] on link "COURSE DETAILS" at bounding box center [848, 403] width 289 height 52
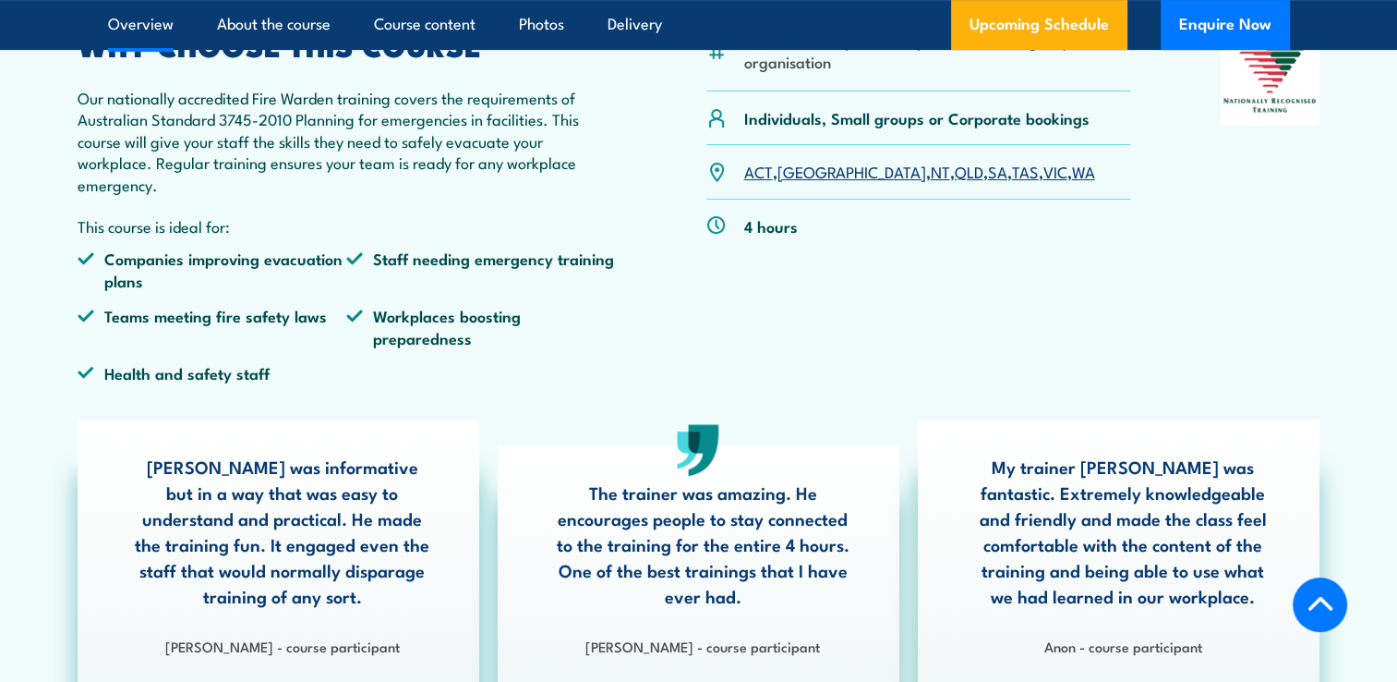
scroll to position [589, 0]
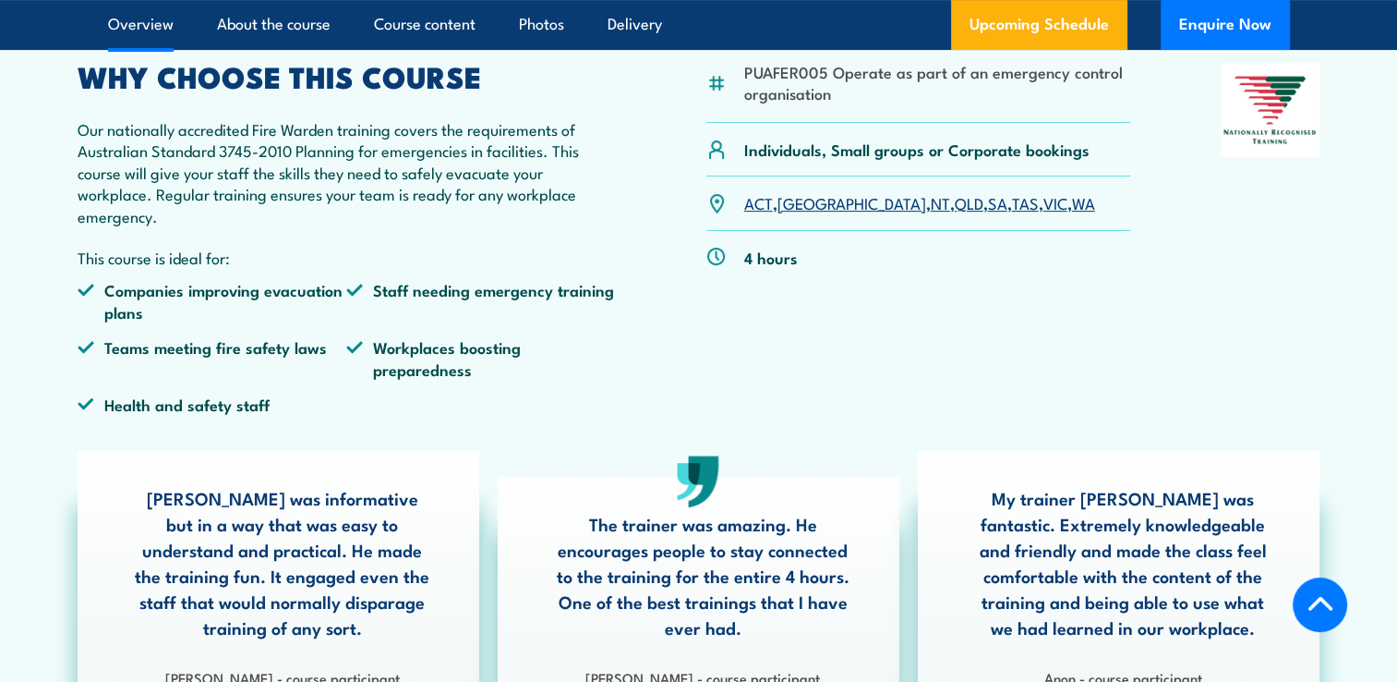
click at [1043, 205] on link "VIC" at bounding box center [1055, 202] width 24 height 22
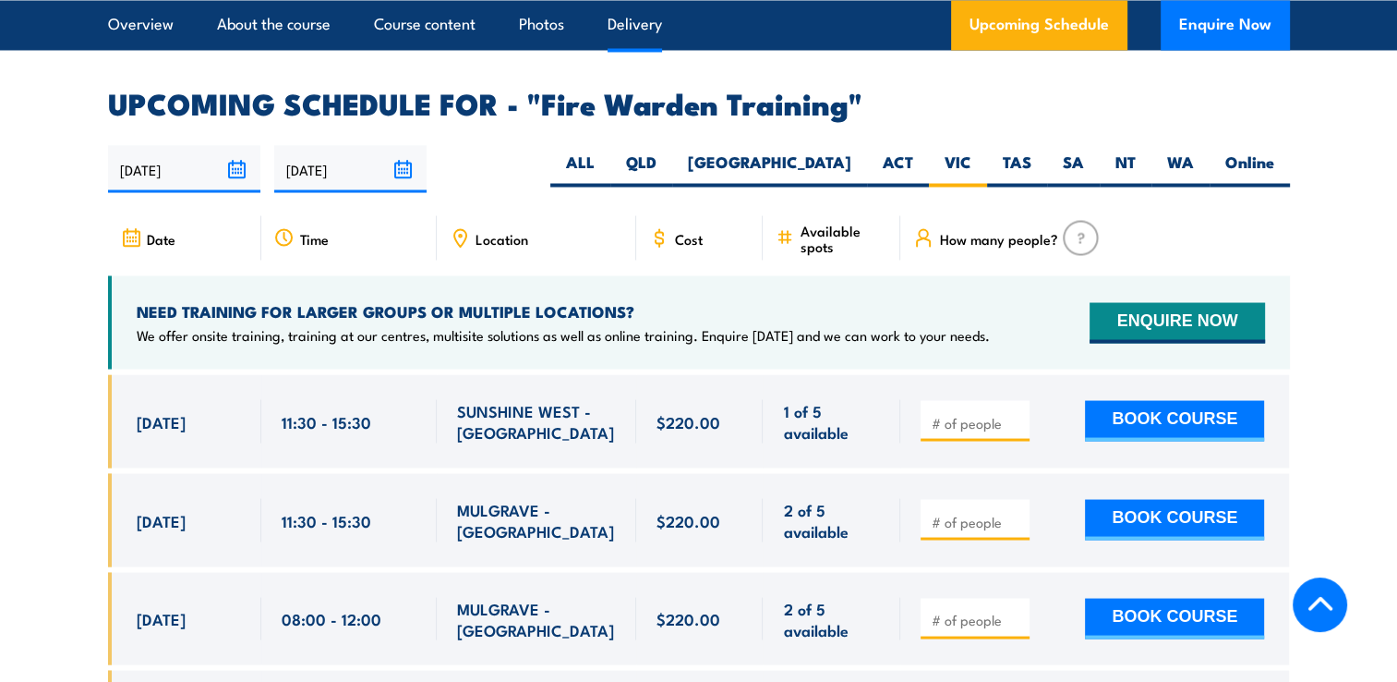
scroll to position [3434, 0]
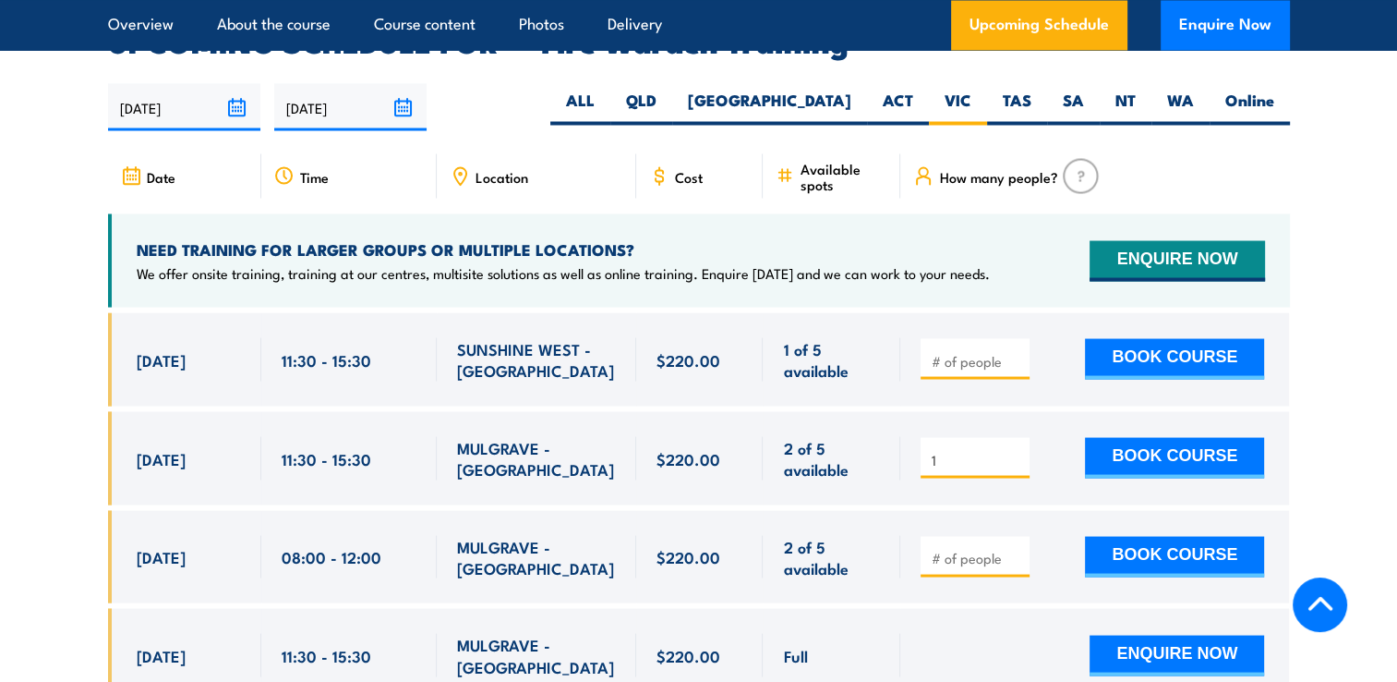
type input "1"
click at [1019, 450] on input "1" at bounding box center [977, 459] width 92 height 18
click at [986, 548] on input "number" at bounding box center [977, 557] width 92 height 18
click at [990, 548] on input "number" at bounding box center [977, 557] width 92 height 18
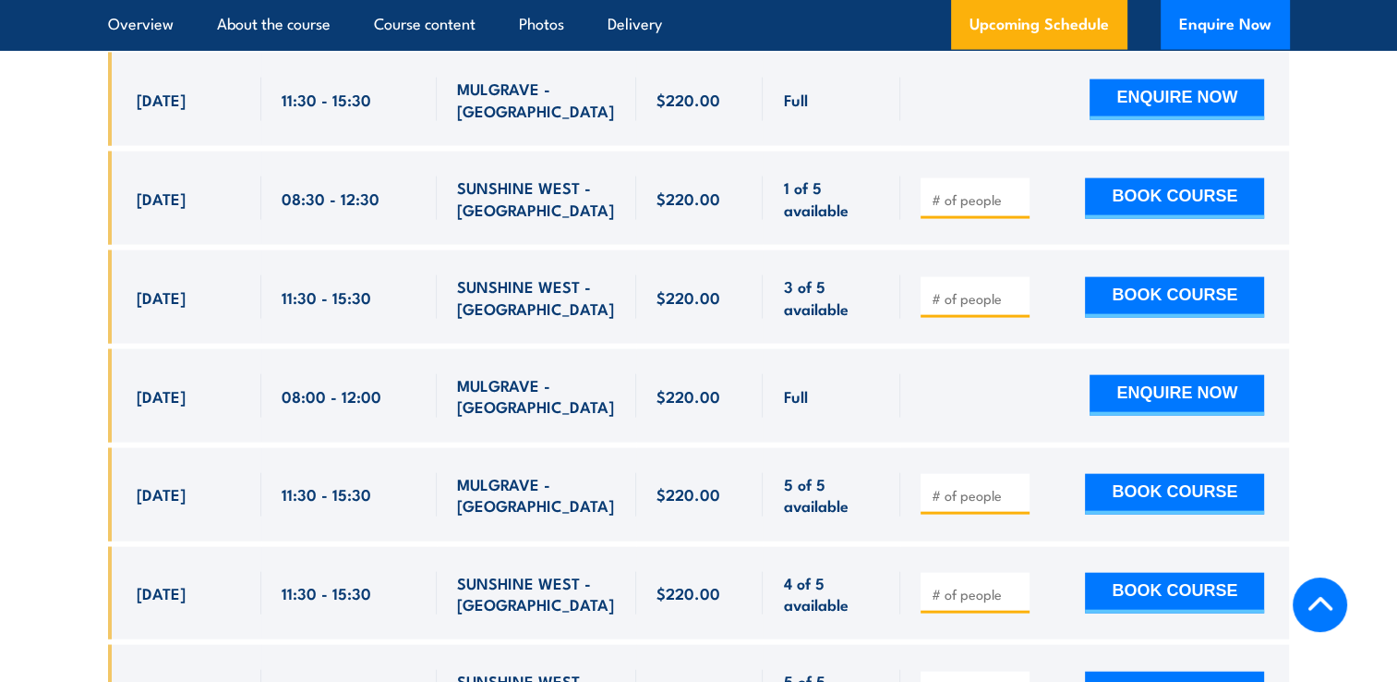
scroll to position [3998, 0]
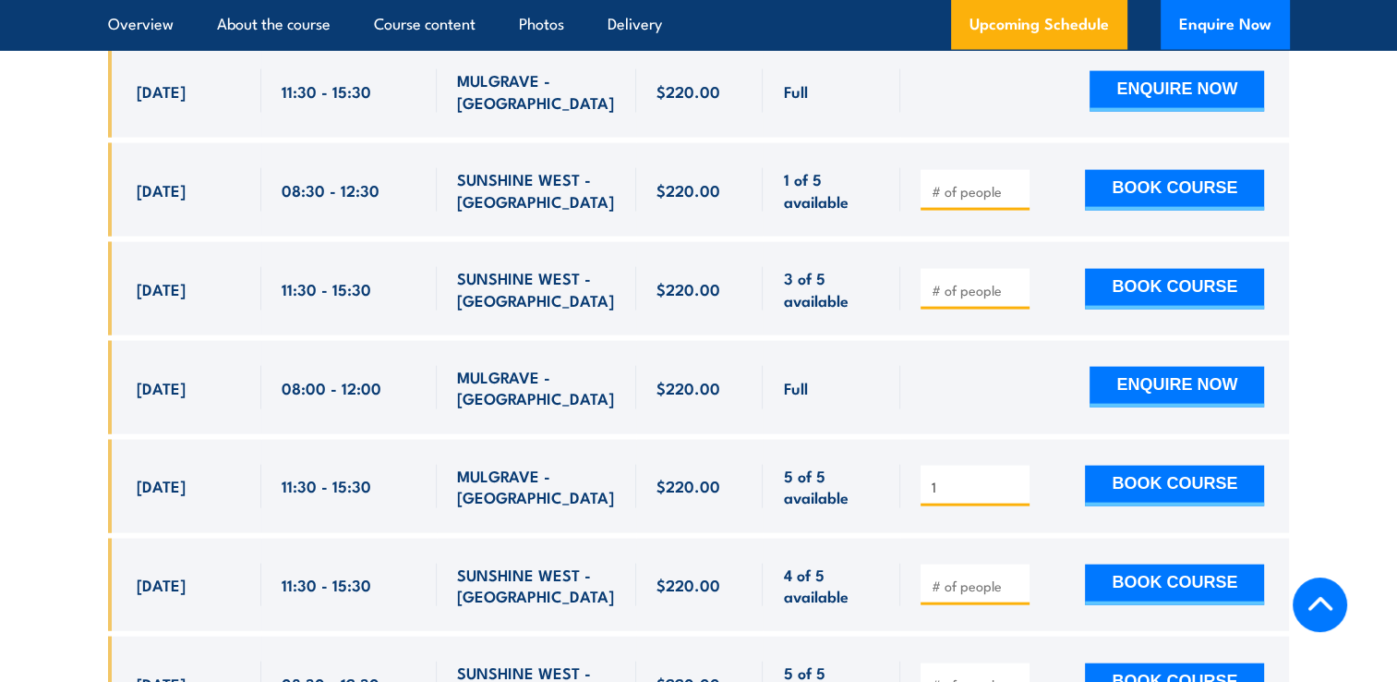
type input "1"
click at [1019, 477] on input "1" at bounding box center [977, 486] width 92 height 18
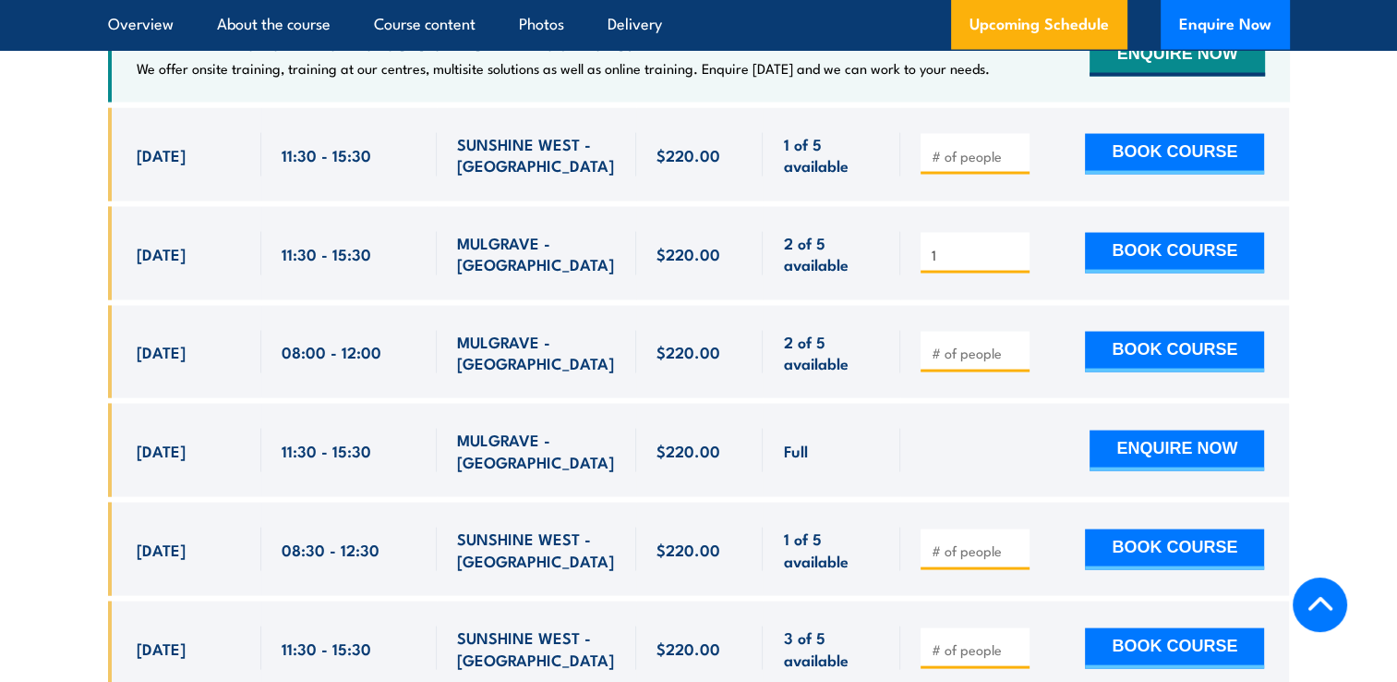
scroll to position [3576, 0]
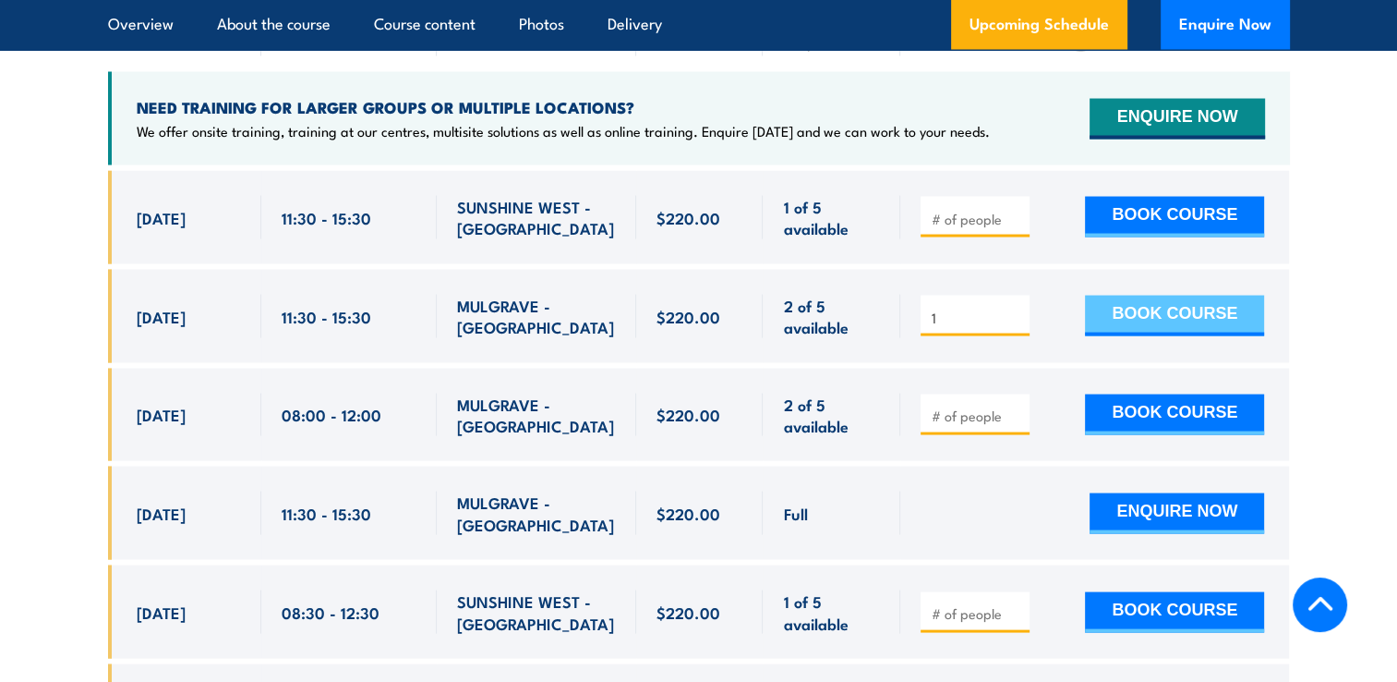
click at [1199, 296] on button "BOOK COURSE" at bounding box center [1174, 316] width 179 height 41
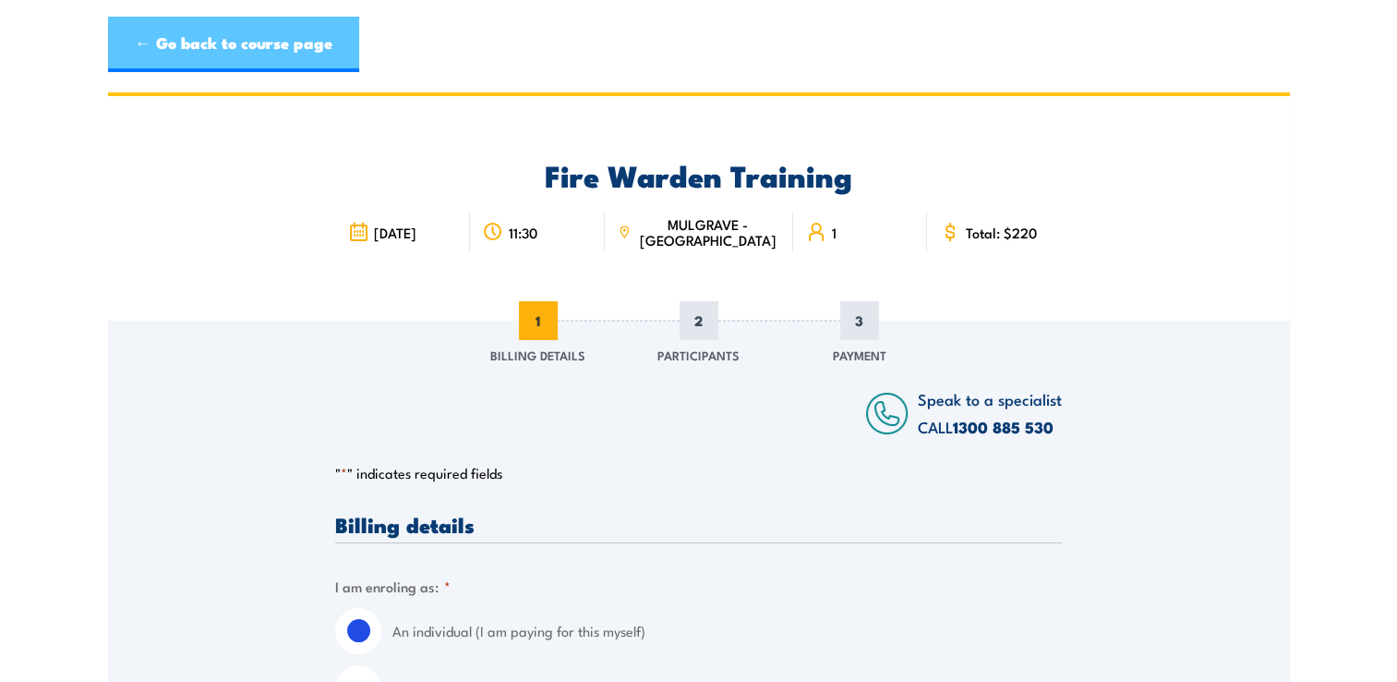
click at [310, 42] on link "← Go back to course page" at bounding box center [233, 44] width 251 height 55
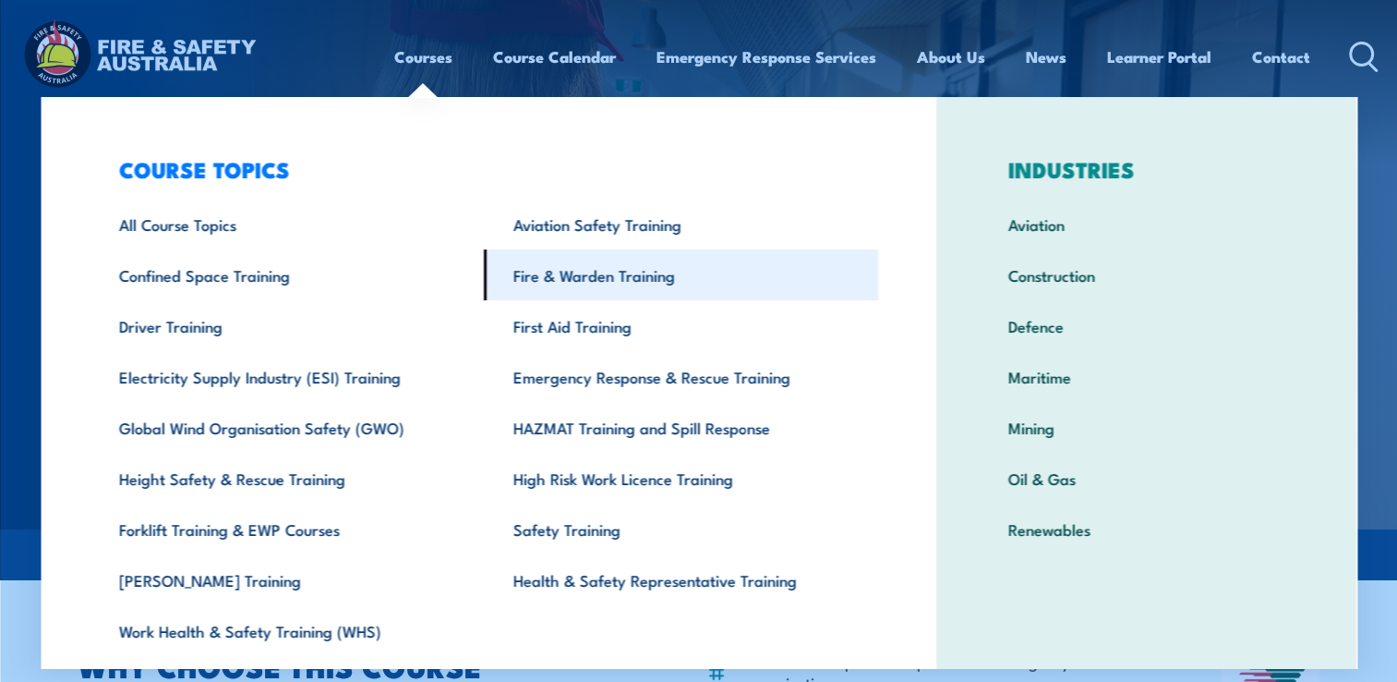
click at [597, 268] on link "Fire & Warden Training" at bounding box center [681, 274] width 394 height 51
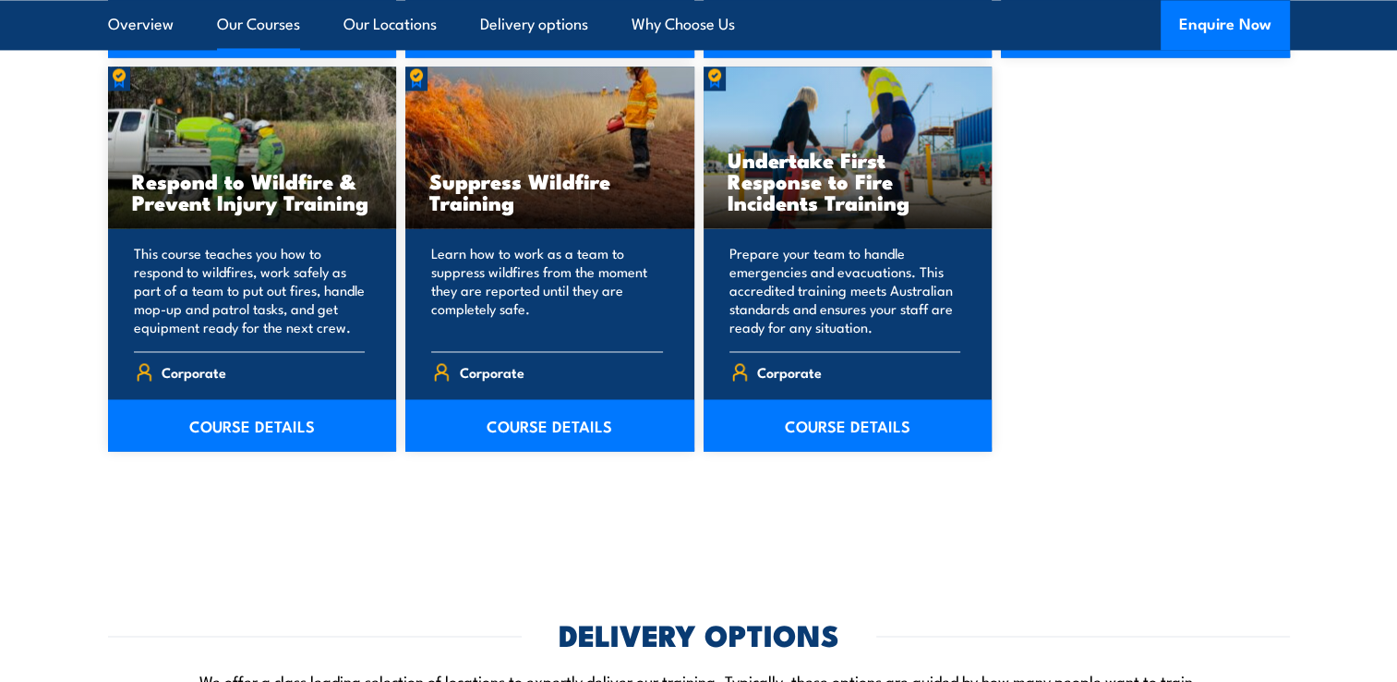
scroll to position [2900, 0]
